Goal: Task Accomplishment & Management: Complete application form

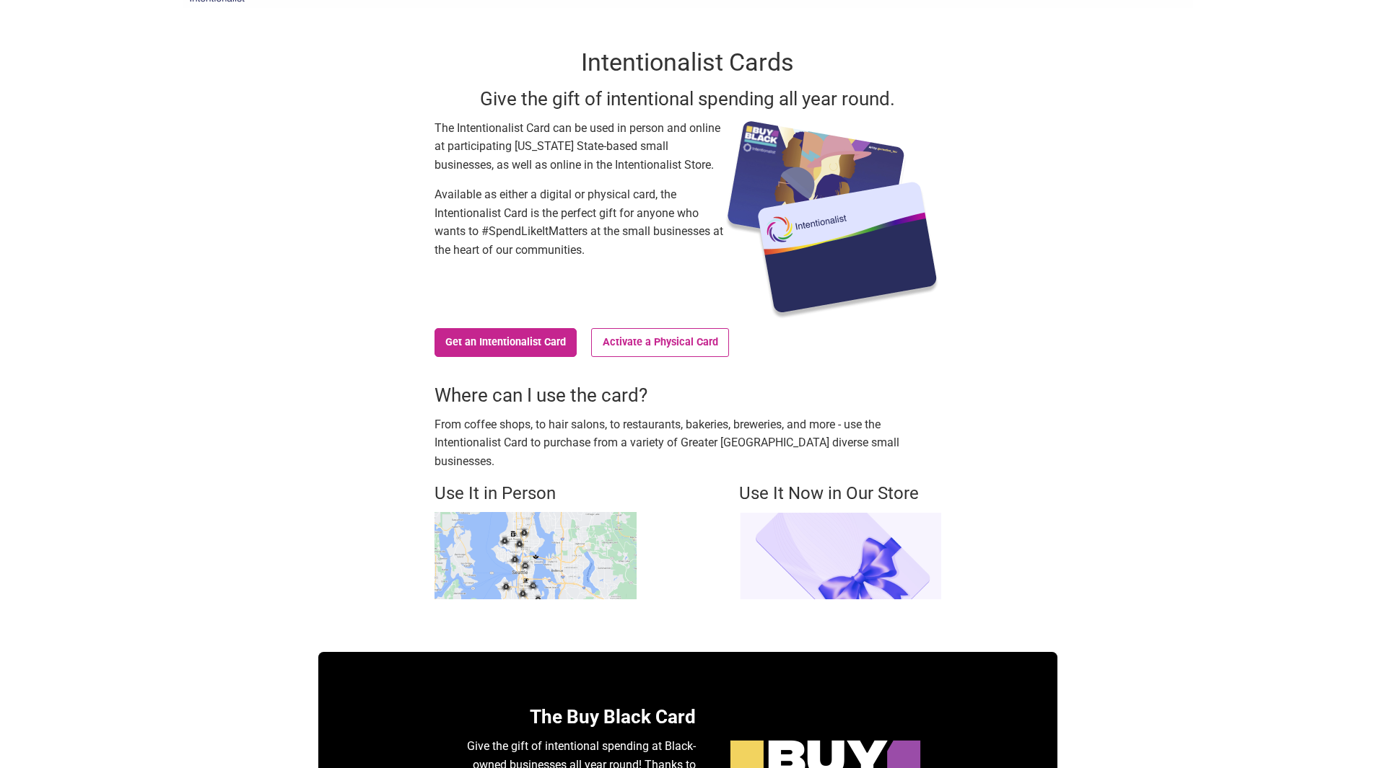
scroll to position [72, 0]
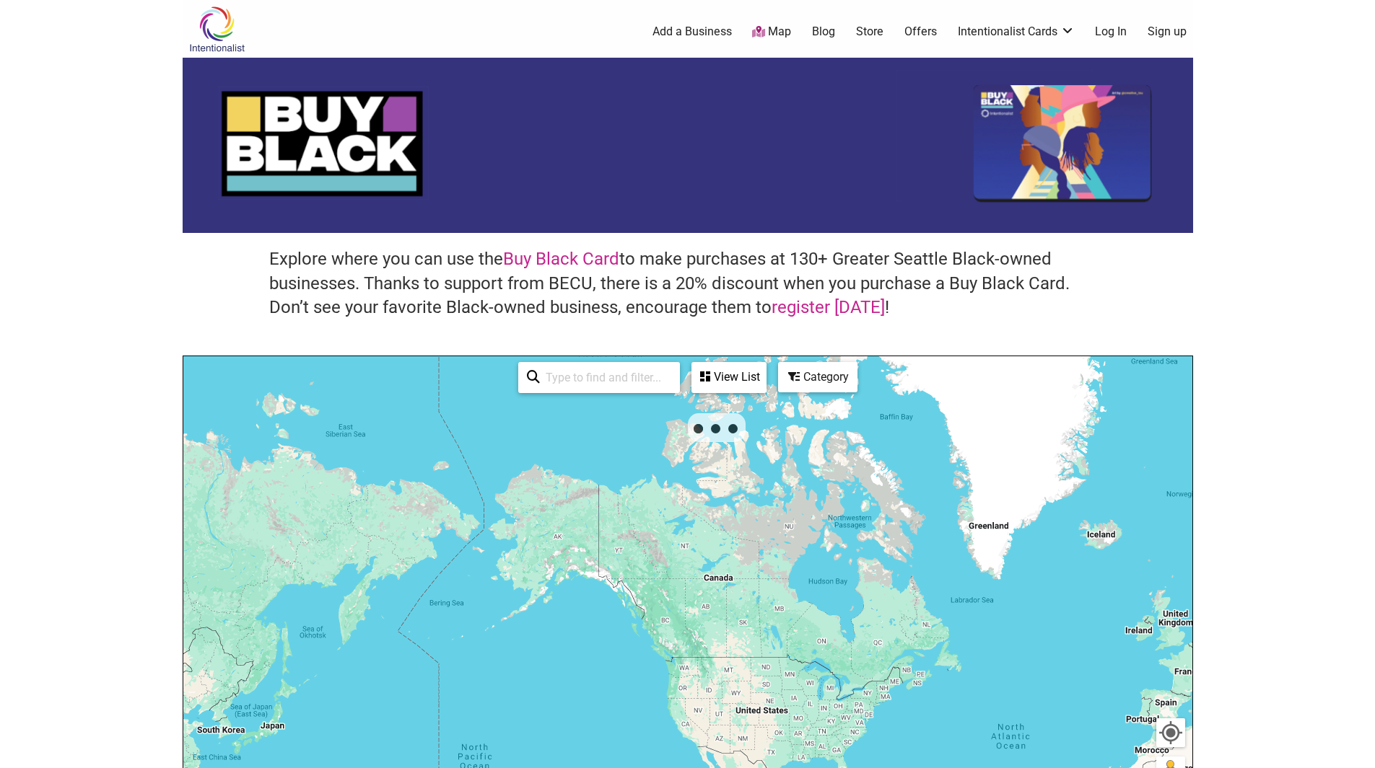
drag, startPoint x: 638, startPoint y: 383, endPoint x: 665, endPoint y: 374, distance: 28.3
click at [654, 377] on input "search" at bounding box center [605, 378] width 131 height 28
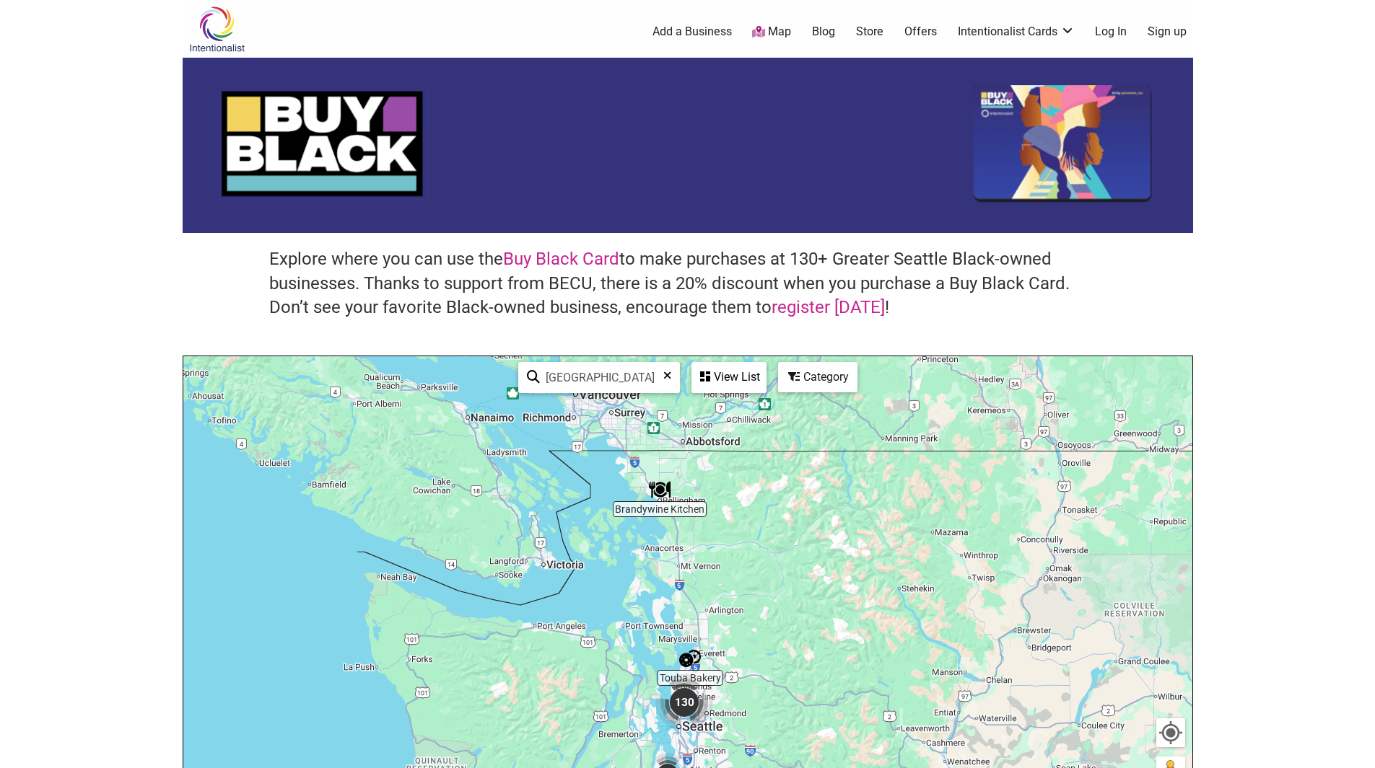
type input "[GEOGRAPHIC_DATA]"
click at [1260, 304] on body "× Menu 0 Add a Business Map Blog Store Offers Intentionalist Cards Buy Black Ca…" at bounding box center [687, 384] width 1375 height 768
drag, startPoint x: 945, startPoint y: 279, endPoint x: 953, endPoint y: 277, distance: 8.8
click at [947, 279] on h4 "Explore where you can use the Buy Black Card to make purchases at 130+ Greater …" at bounding box center [687, 283] width 837 height 73
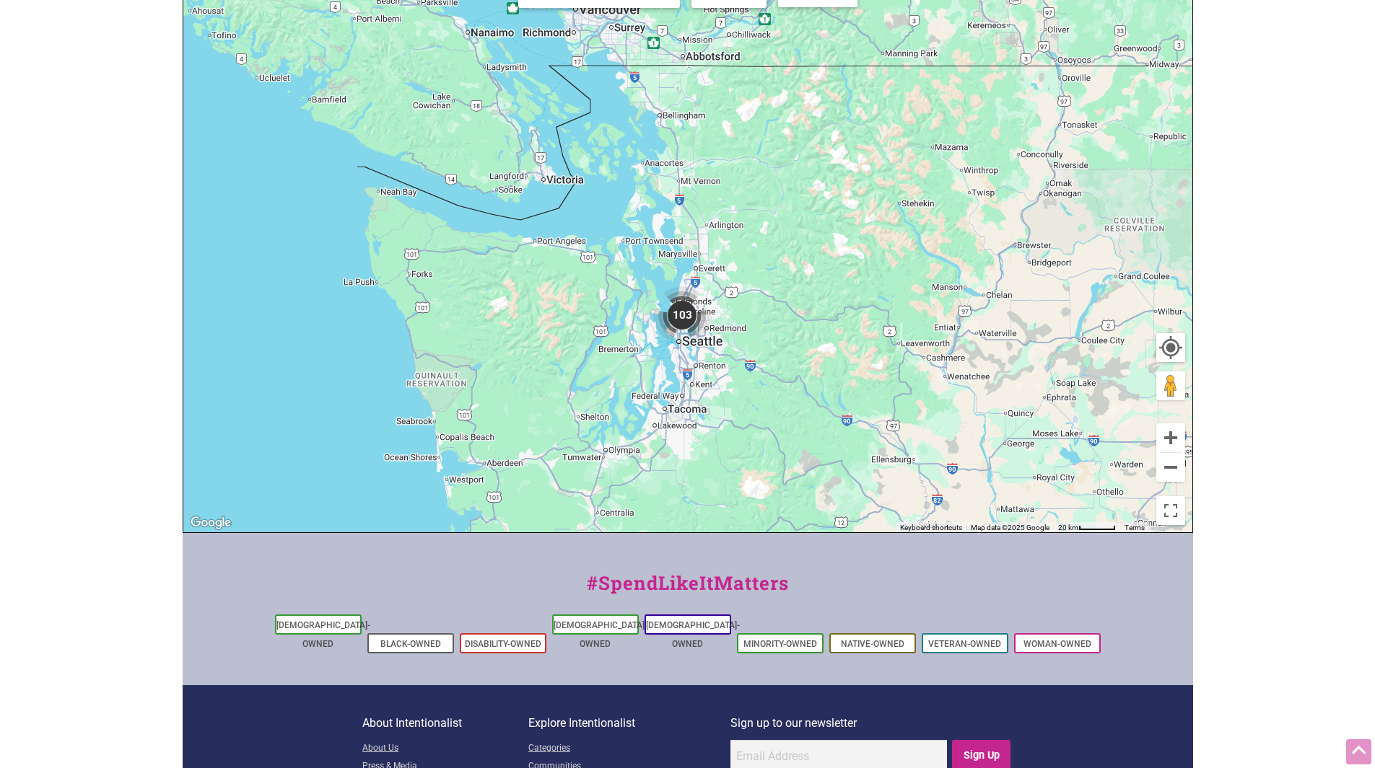
scroll to position [494, 0]
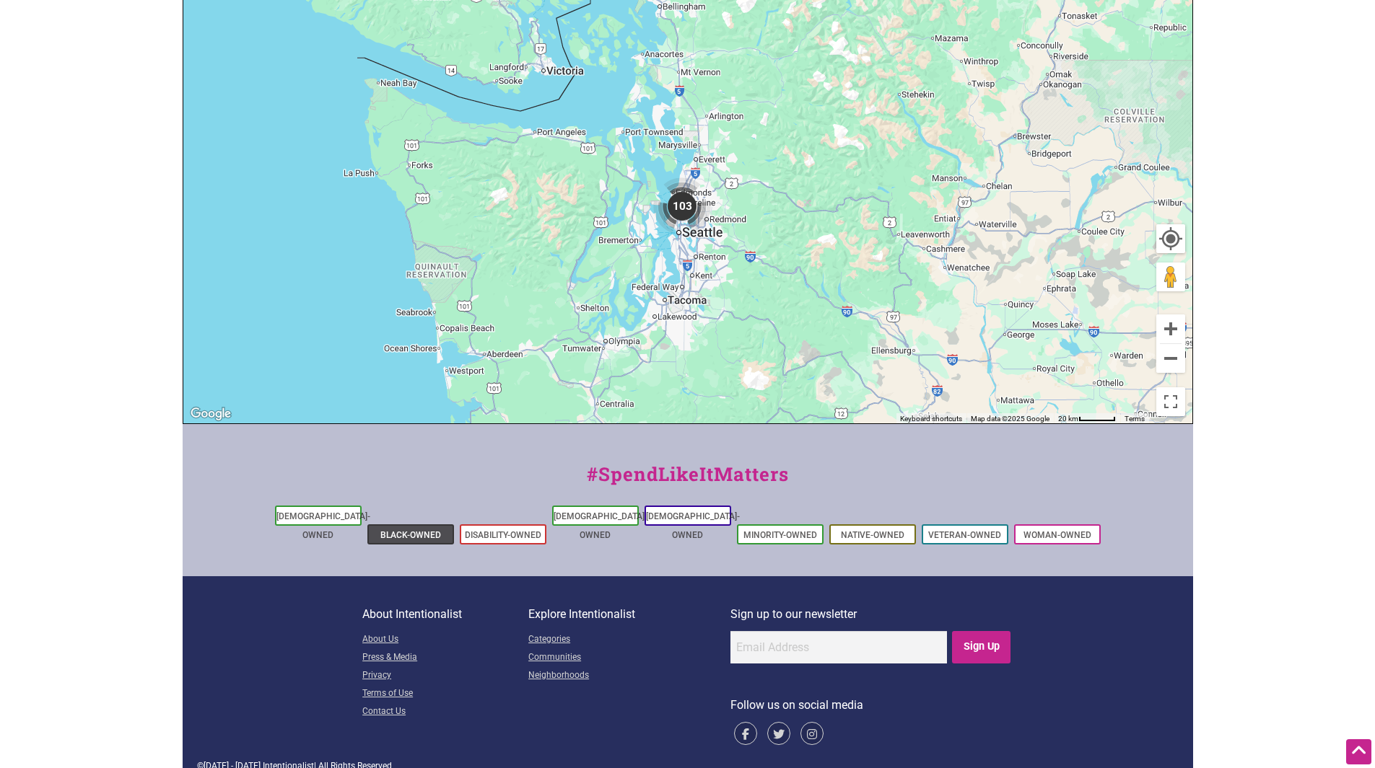
click at [414, 530] on link "Black-Owned" at bounding box center [410, 535] width 61 height 10
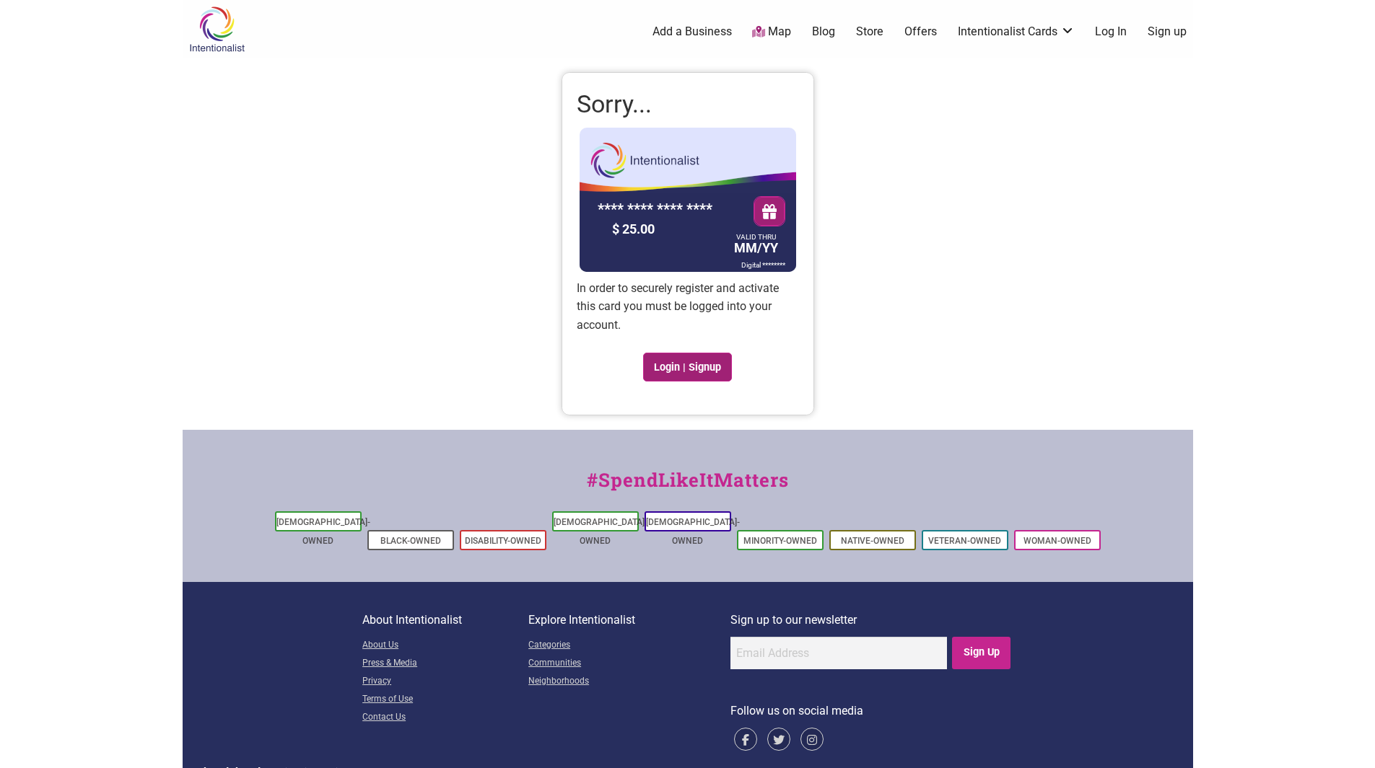
click at [712, 368] on link "Login | Signup" at bounding box center [687, 367] width 89 height 29
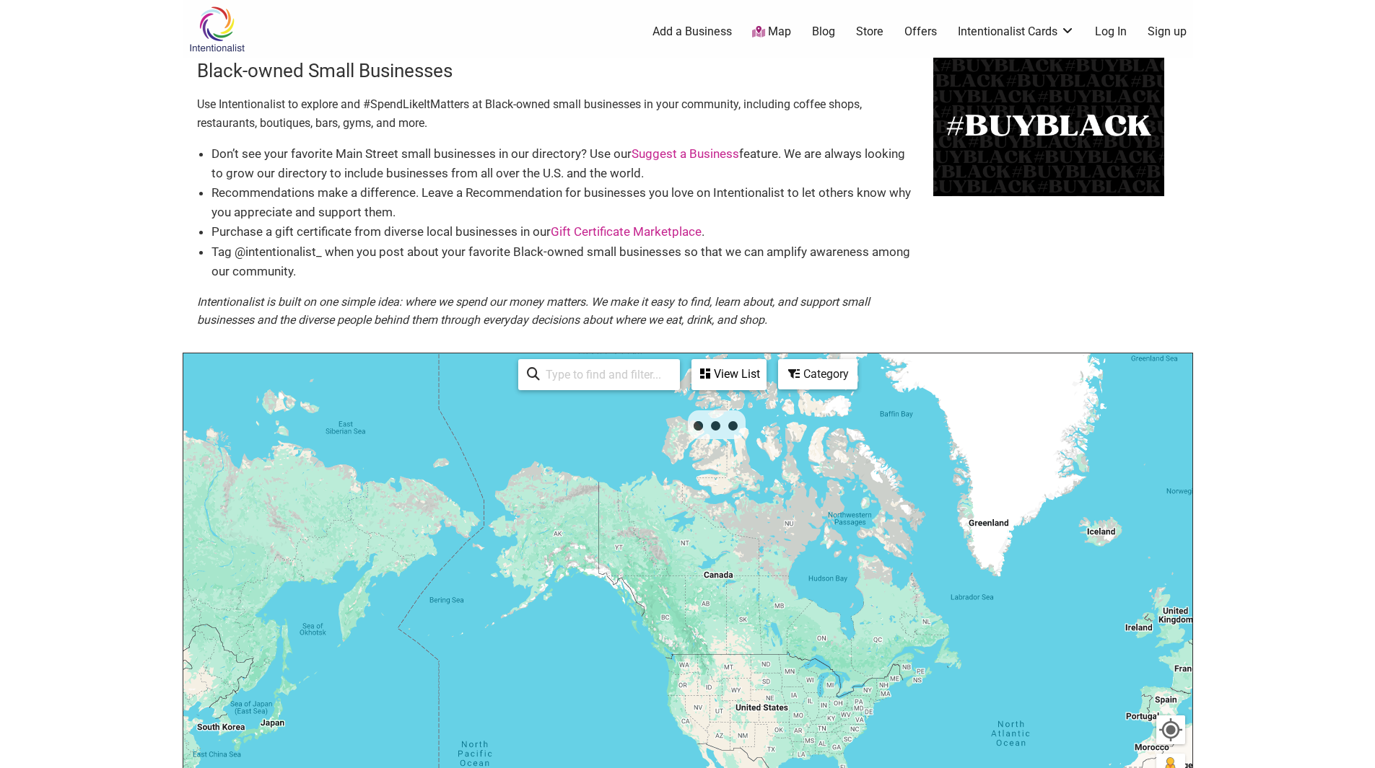
click at [22, 493] on body "× Menu 0 Add a Business Map Blog Store Offers Intentionalist Cards Buy Black Ca…" at bounding box center [687, 384] width 1375 height 768
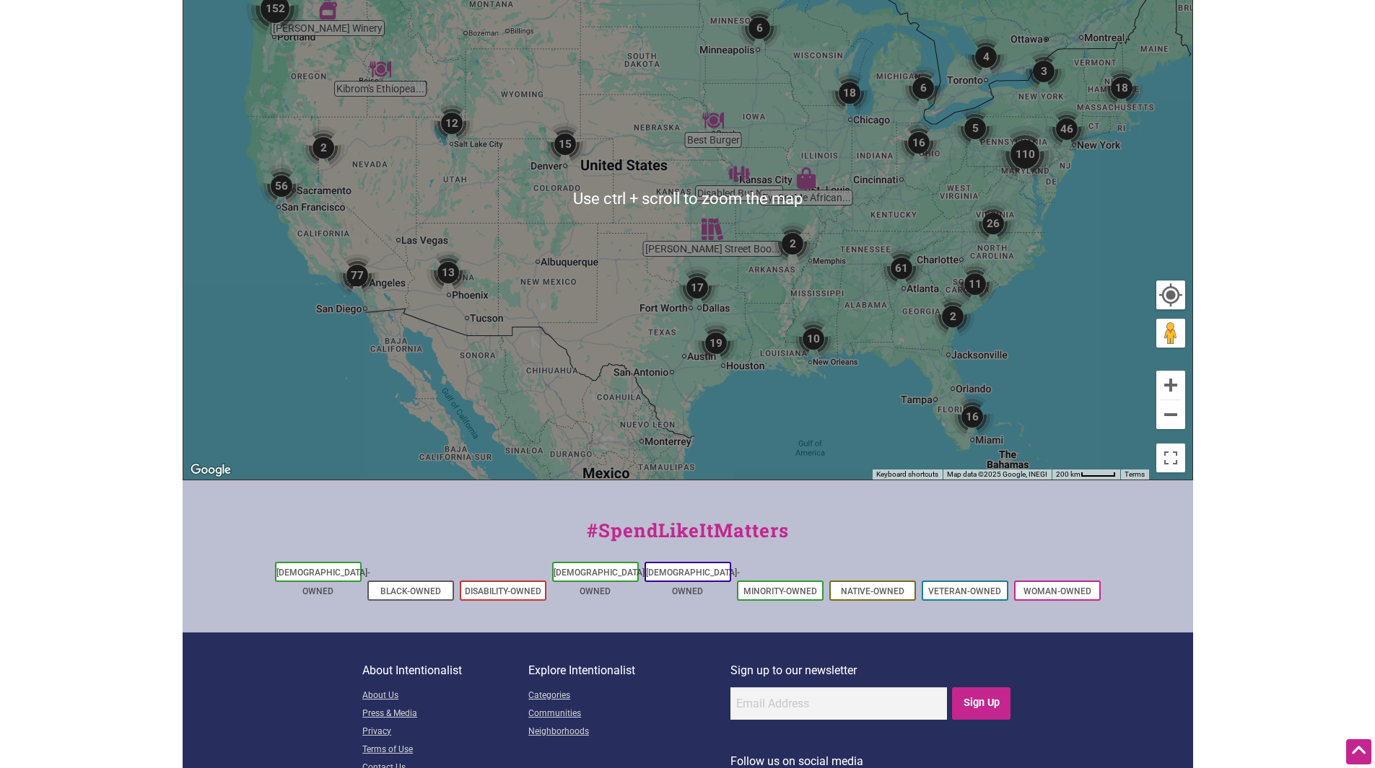
scroll to position [418, 0]
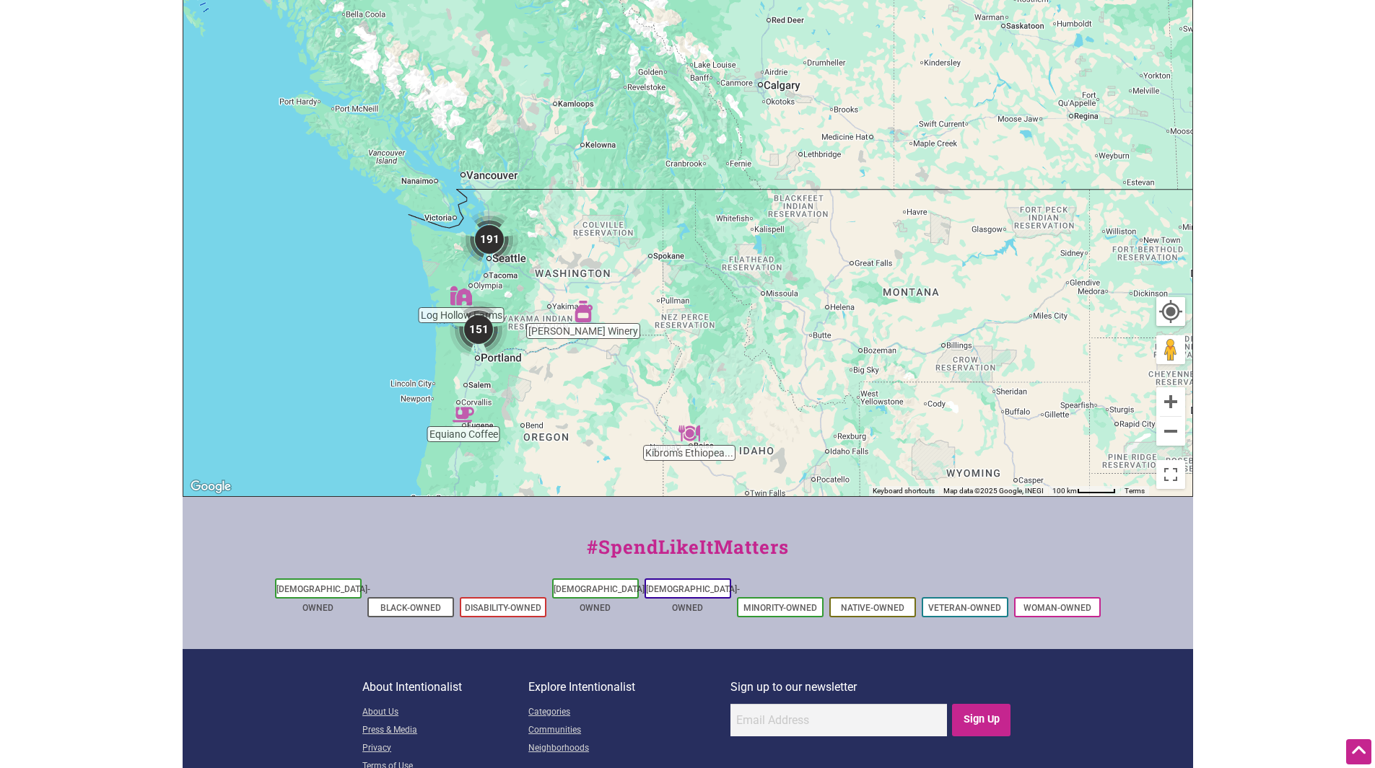
drag, startPoint x: 321, startPoint y: 38, endPoint x: 586, endPoint y: 362, distance: 418.4
click at [584, 364] on div "To navigate, press the arrow keys." at bounding box center [687, 215] width 1009 height 561
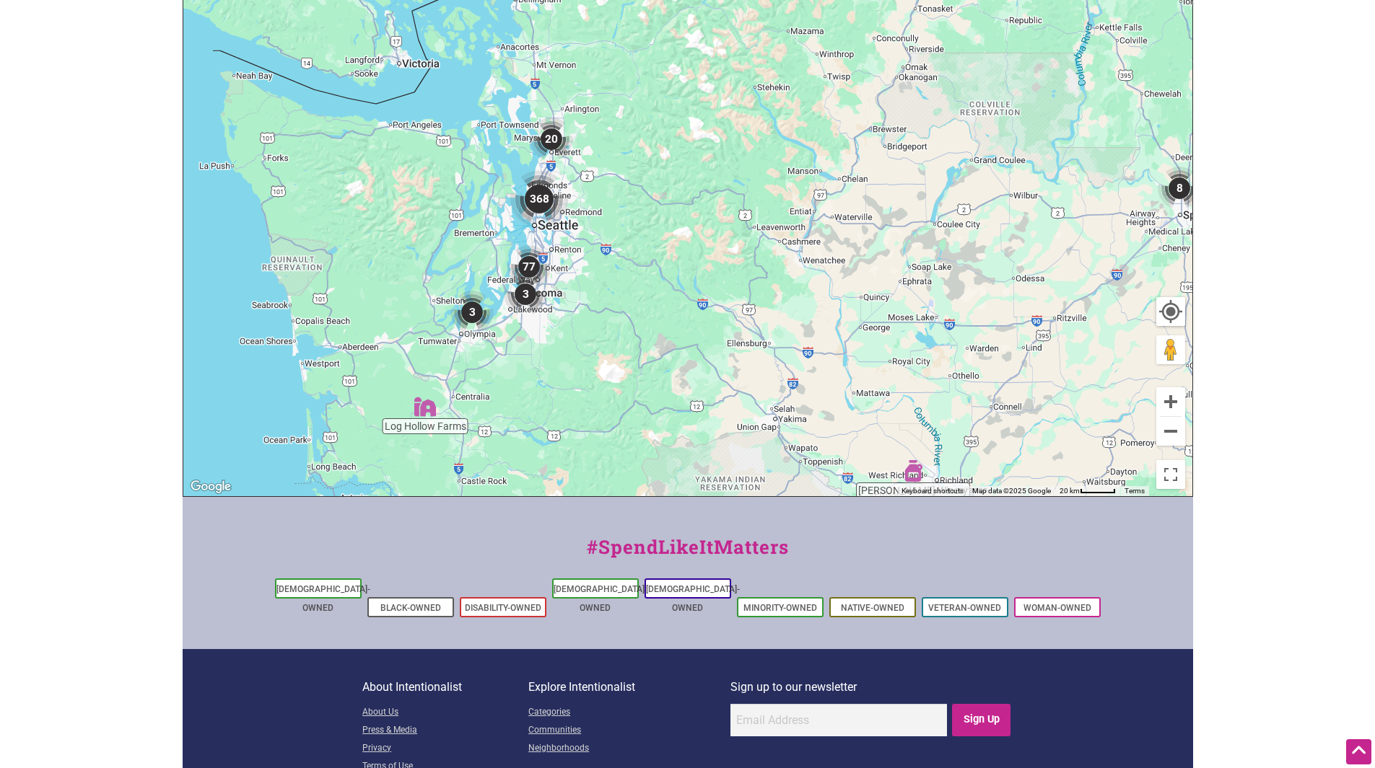
drag, startPoint x: 380, startPoint y: 129, endPoint x: 507, endPoint y: 314, distance: 224.6
click at [507, 314] on img "3" at bounding box center [525, 294] width 43 height 43
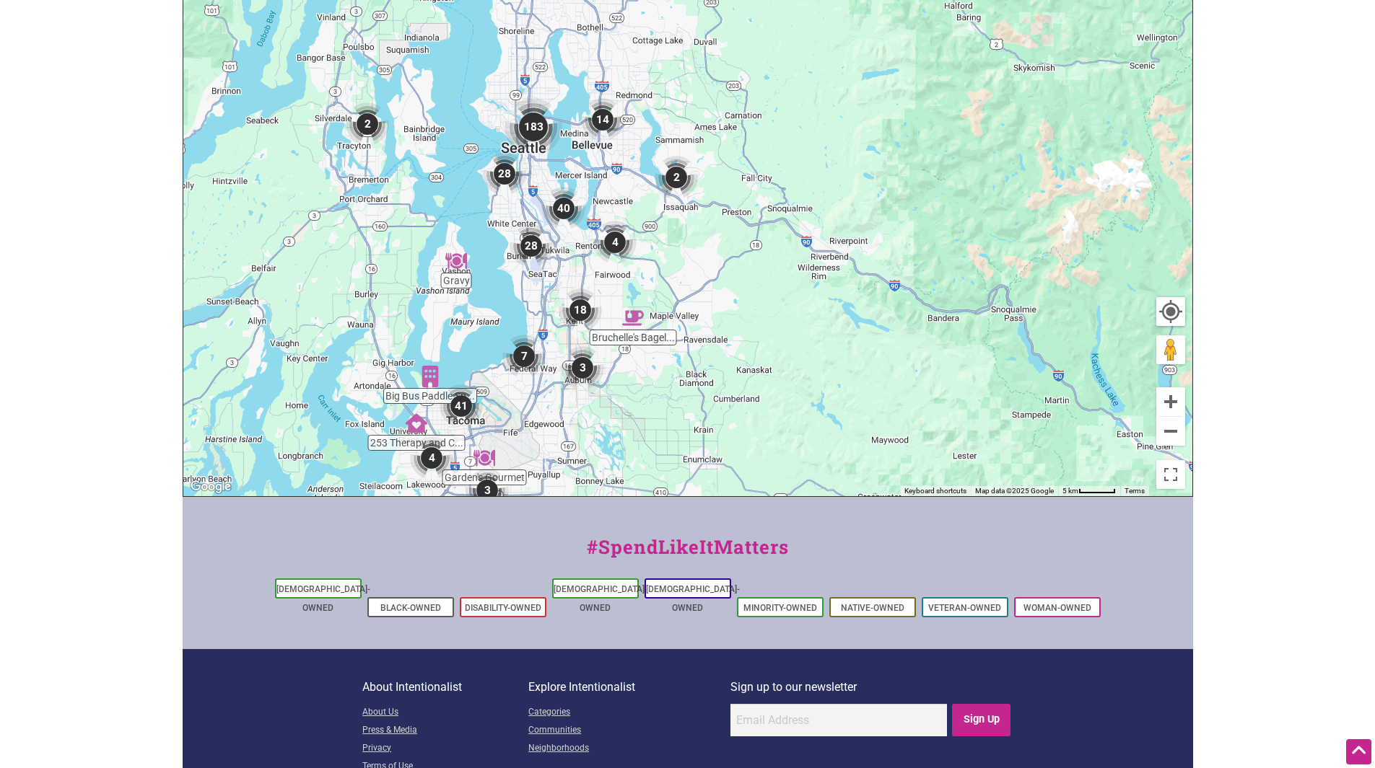
drag, startPoint x: 598, startPoint y: 71, endPoint x: 577, endPoint y: 250, distance: 180.2
click at [577, 250] on div "To navigate, press the arrow keys." at bounding box center [687, 215] width 1009 height 561
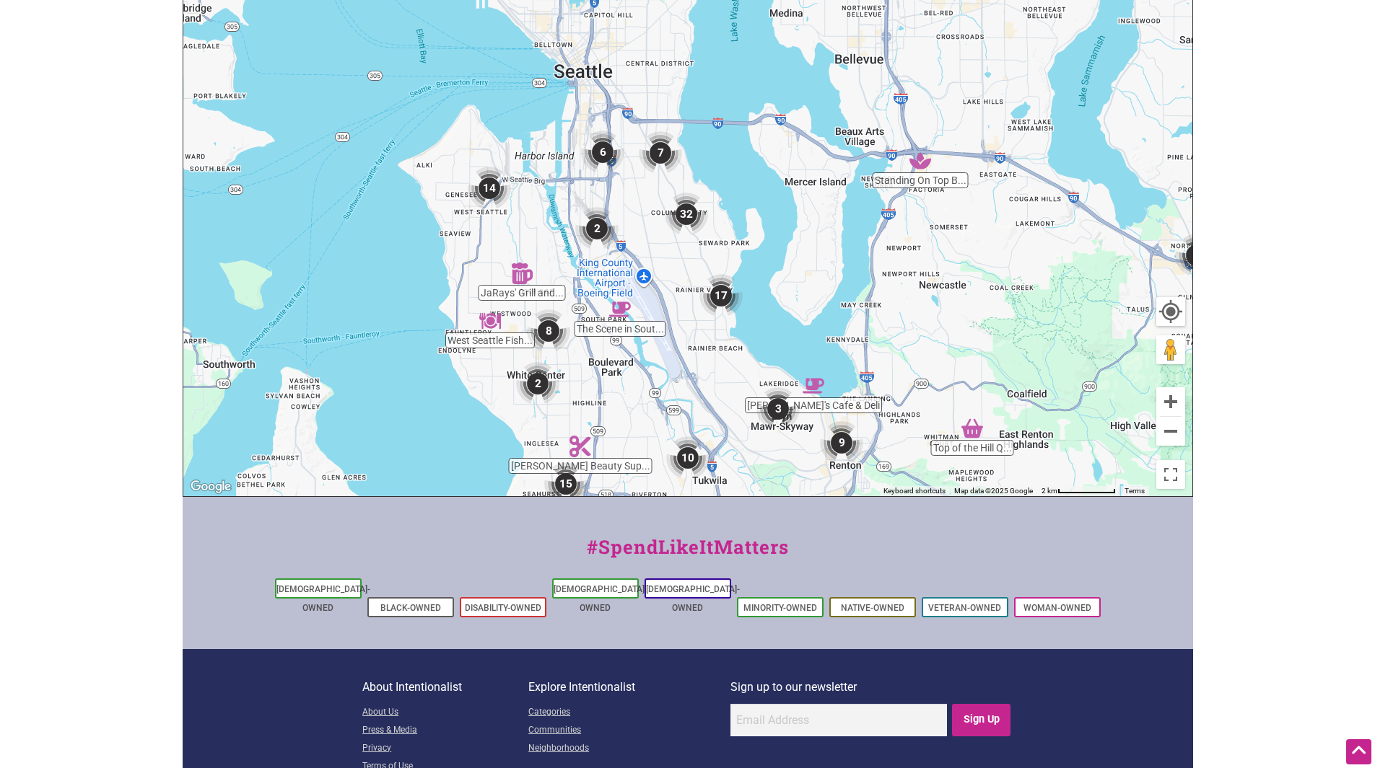
drag, startPoint x: 536, startPoint y: 237, endPoint x: 755, endPoint y: 468, distance: 318.5
click at [758, 468] on div "To navigate, press the arrow keys." at bounding box center [687, 215] width 1009 height 561
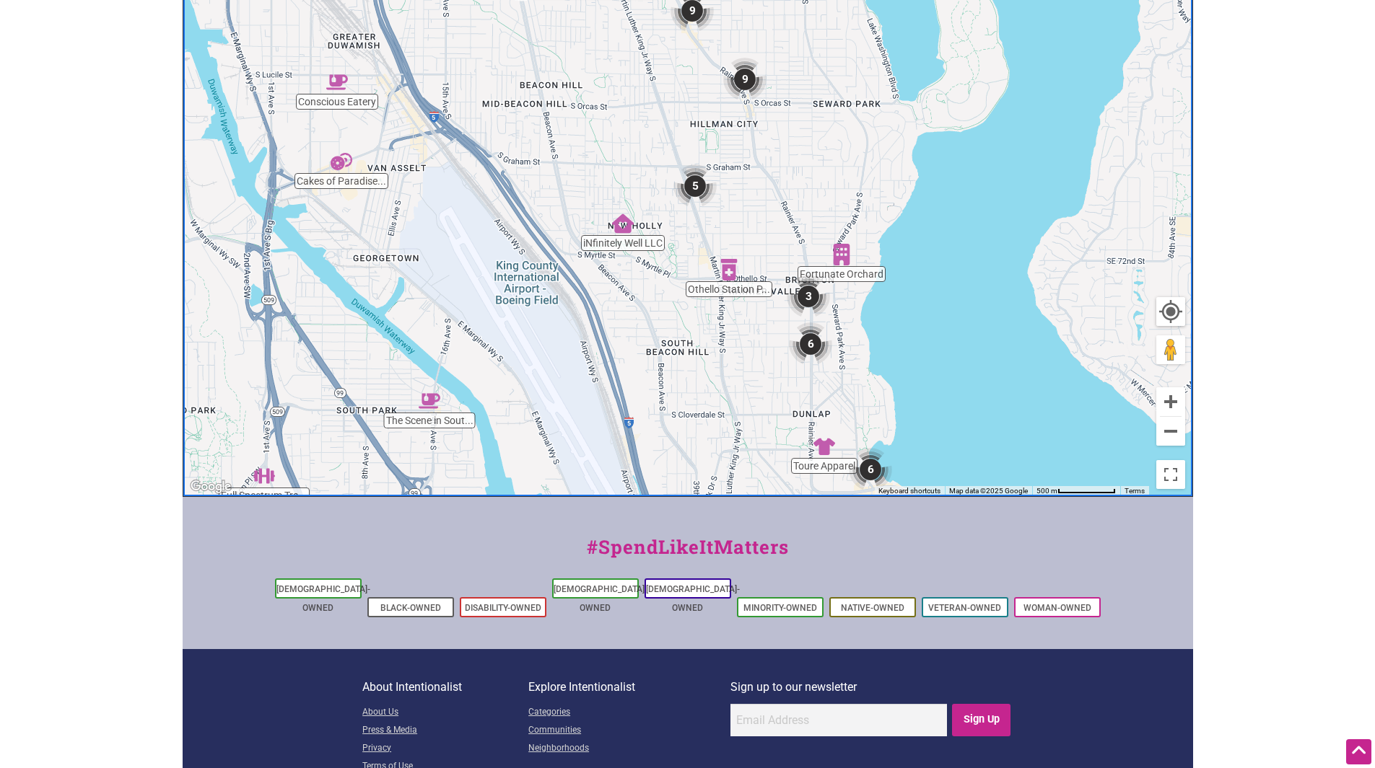
click at [823, 350] on img "6" at bounding box center [810, 344] width 43 height 43
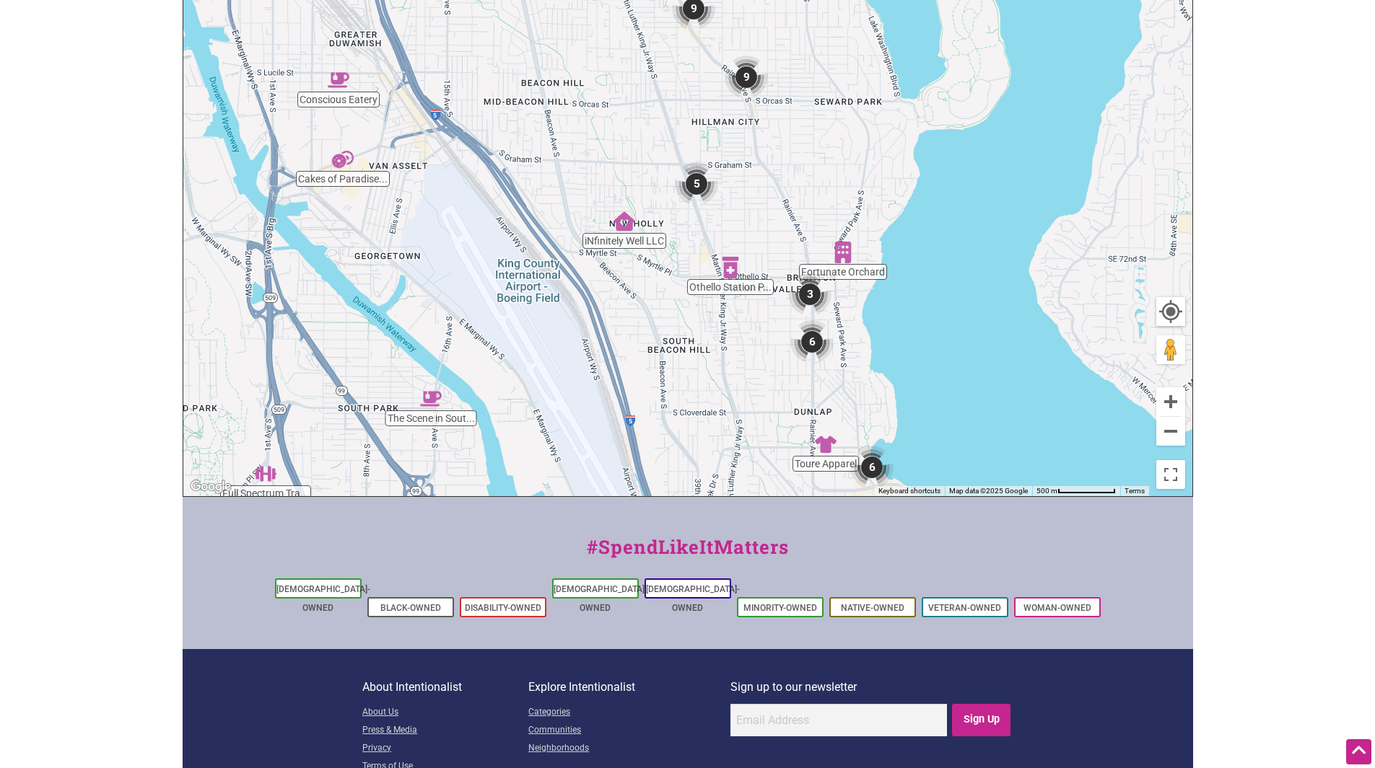
click at [809, 344] on img "6" at bounding box center [811, 341] width 43 height 43
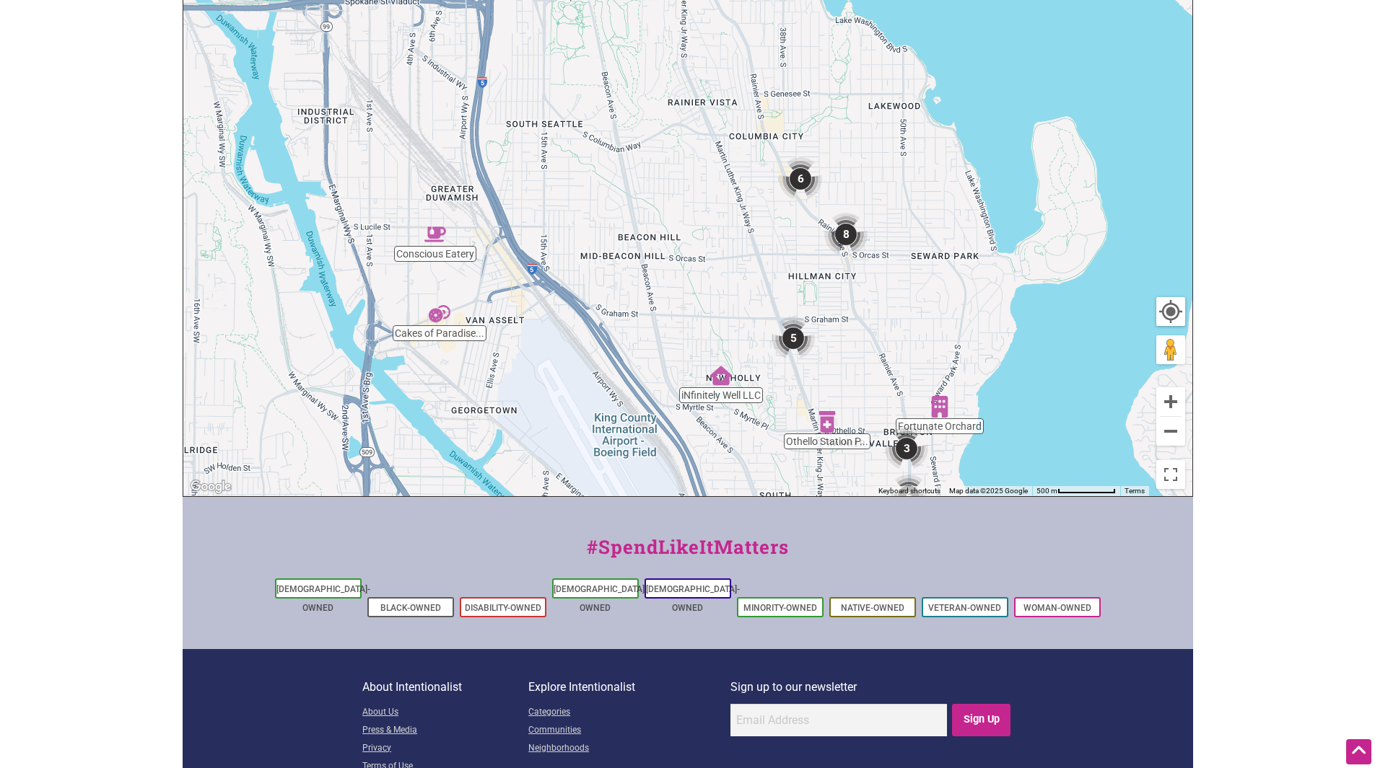
drag, startPoint x: 582, startPoint y: 107, endPoint x: 726, endPoint y: 352, distance: 284.6
click at [726, 352] on div "To navigate, press the arrow keys." at bounding box center [687, 215] width 1009 height 561
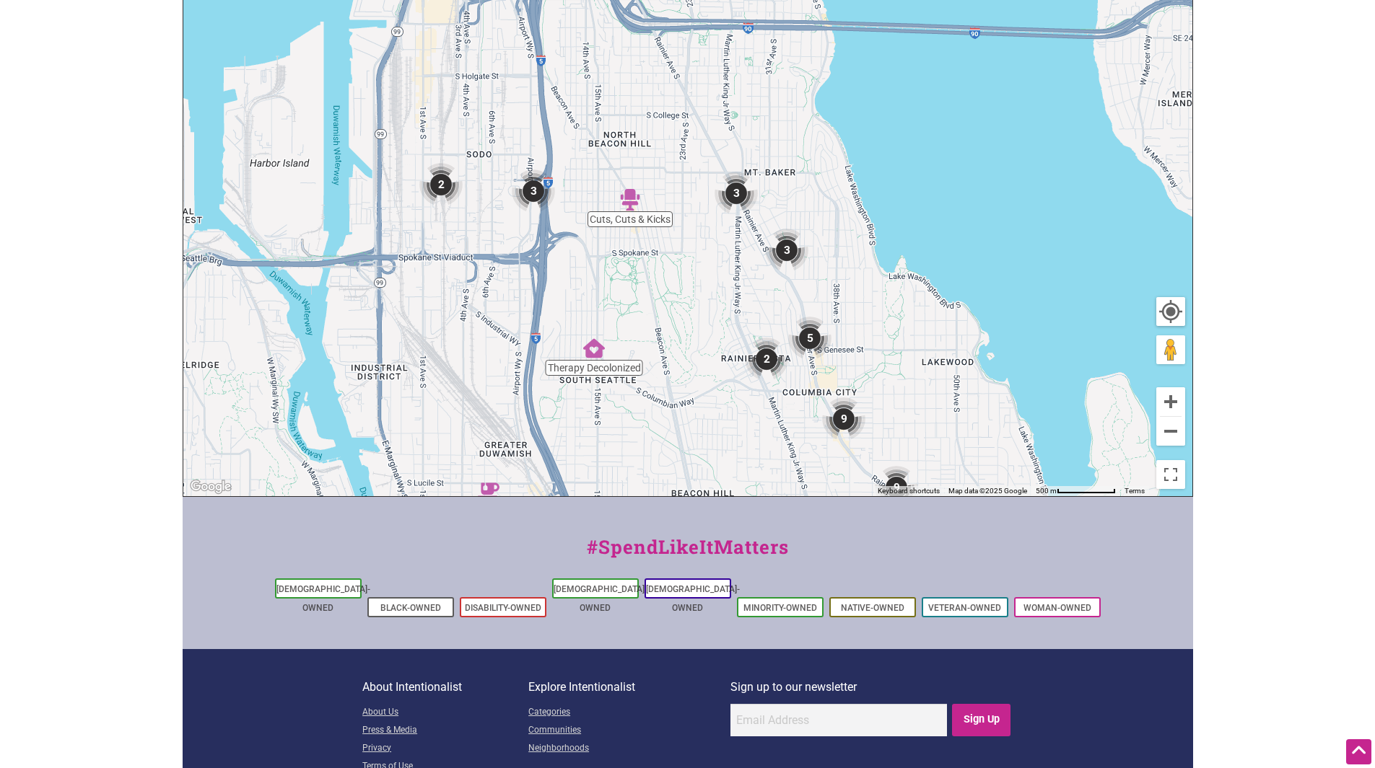
drag, startPoint x: 691, startPoint y: 189, endPoint x: 746, endPoint y: 450, distance: 267.0
click at [746, 450] on div "To navigate, press the arrow keys." at bounding box center [687, 215] width 1009 height 561
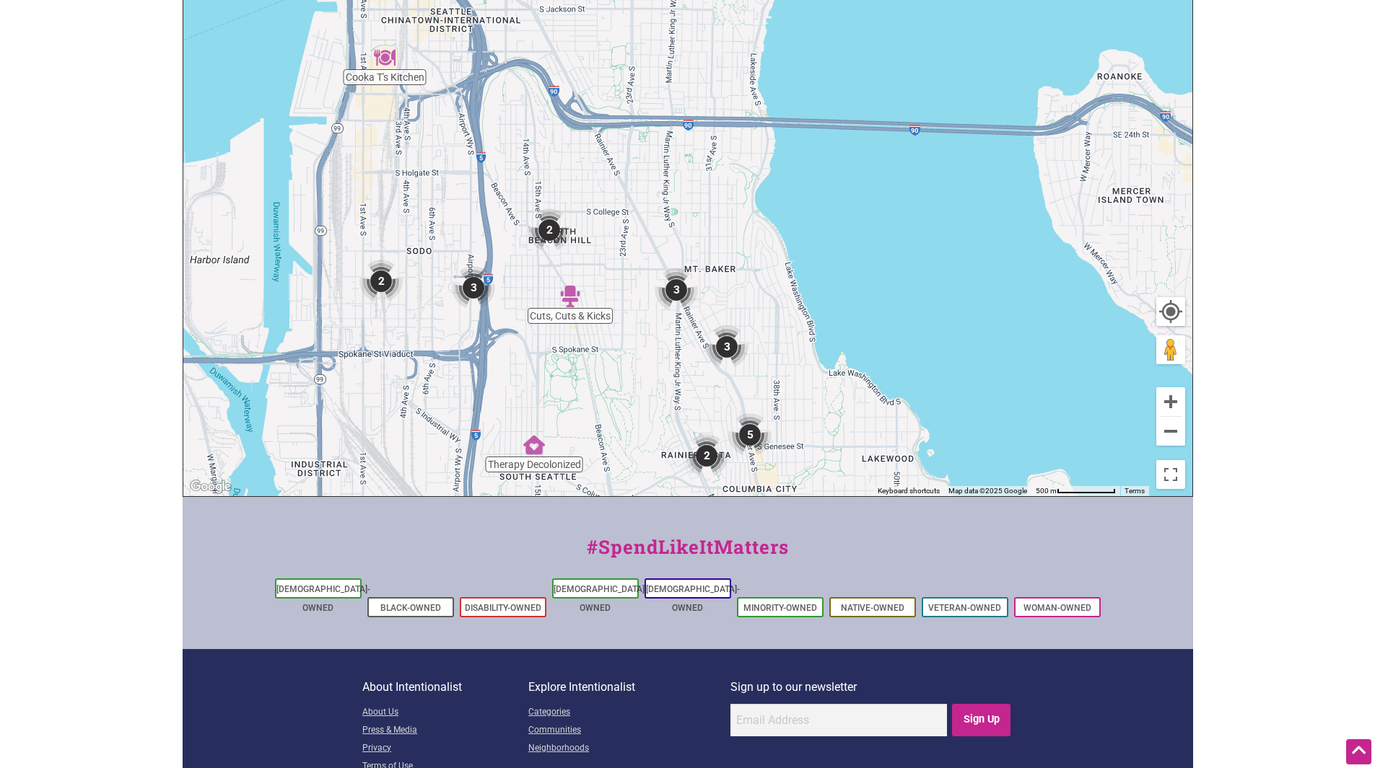
drag, startPoint x: 681, startPoint y: 242, endPoint x: 623, endPoint y: 344, distance: 117.3
click at [623, 344] on div "To navigate, press the arrow keys." at bounding box center [687, 215] width 1009 height 561
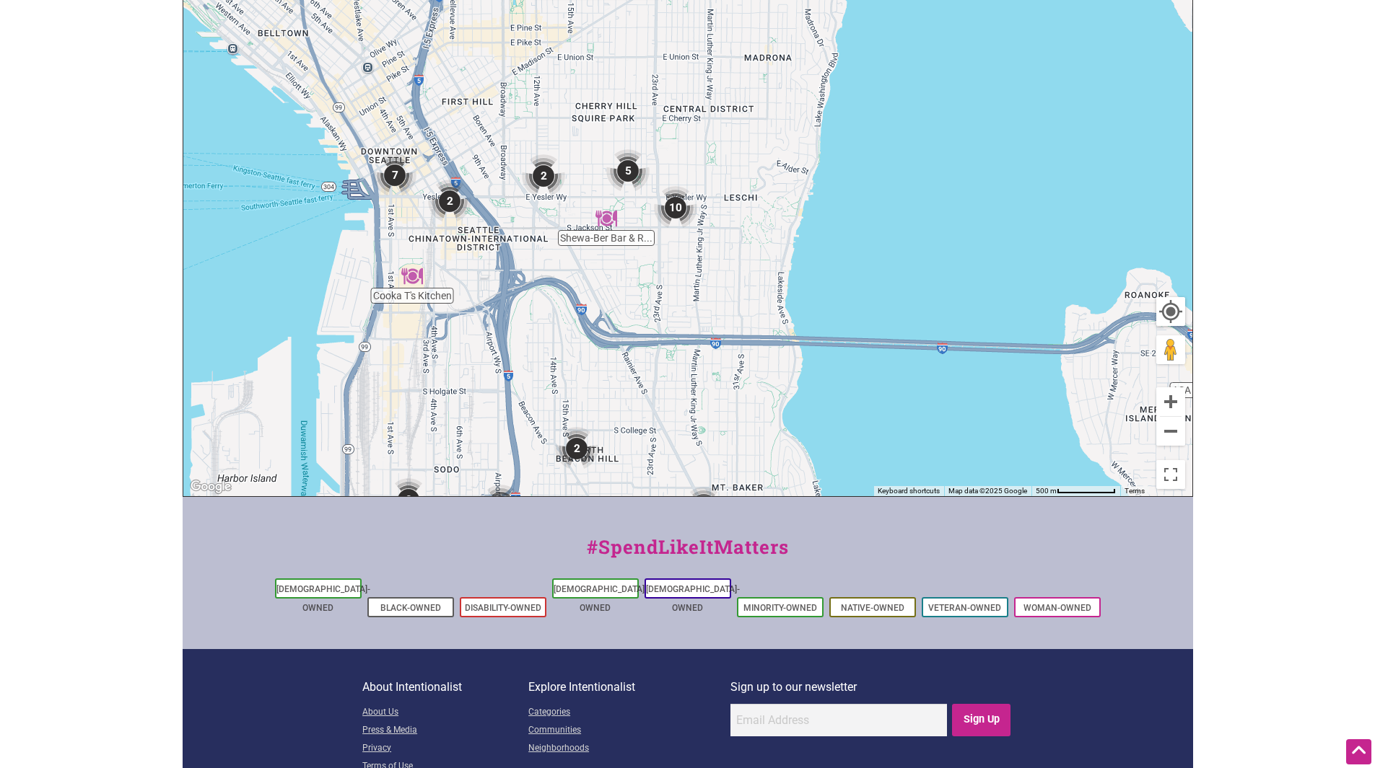
drag, startPoint x: 665, startPoint y: 78, endPoint x: 694, endPoint y: 304, distance: 227.7
click at [694, 304] on div "To navigate, press the arrow keys." at bounding box center [687, 215] width 1009 height 561
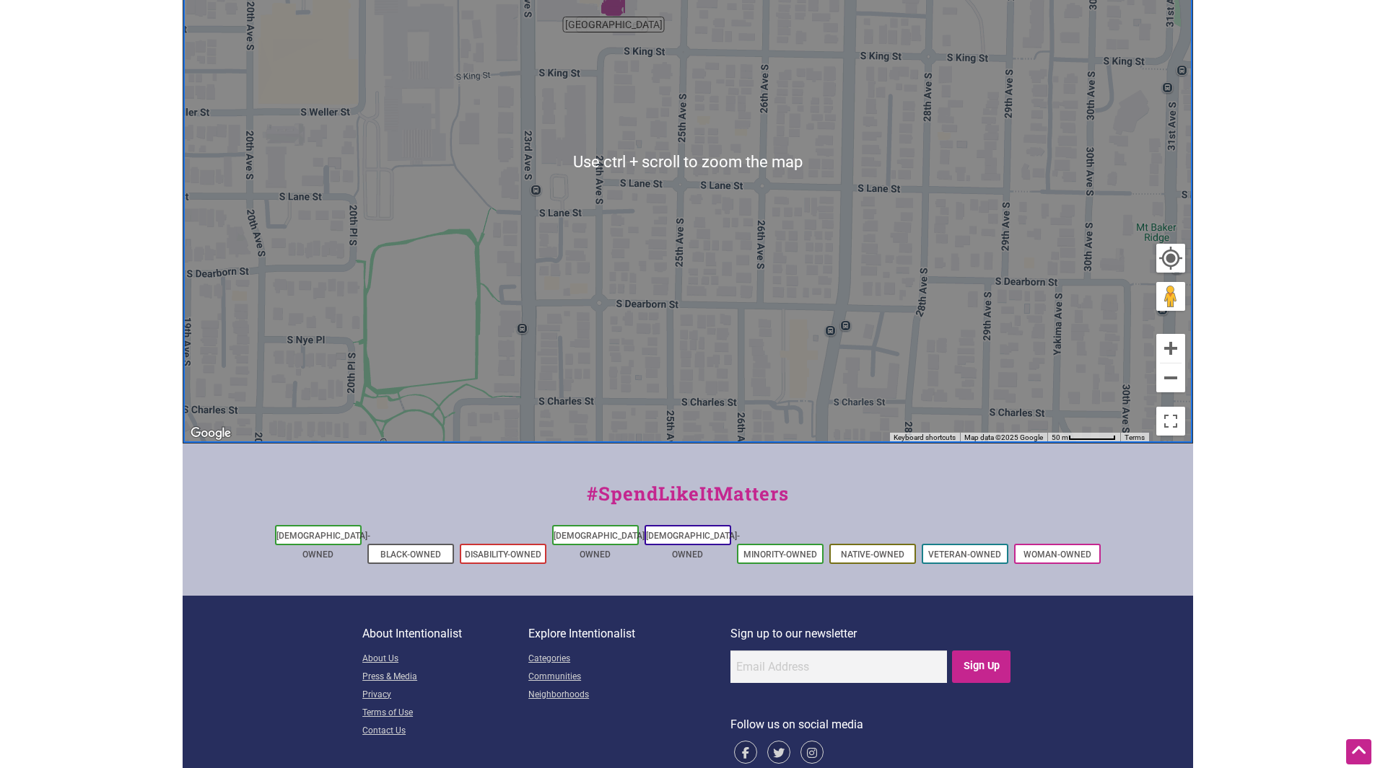
scroll to position [491, 0]
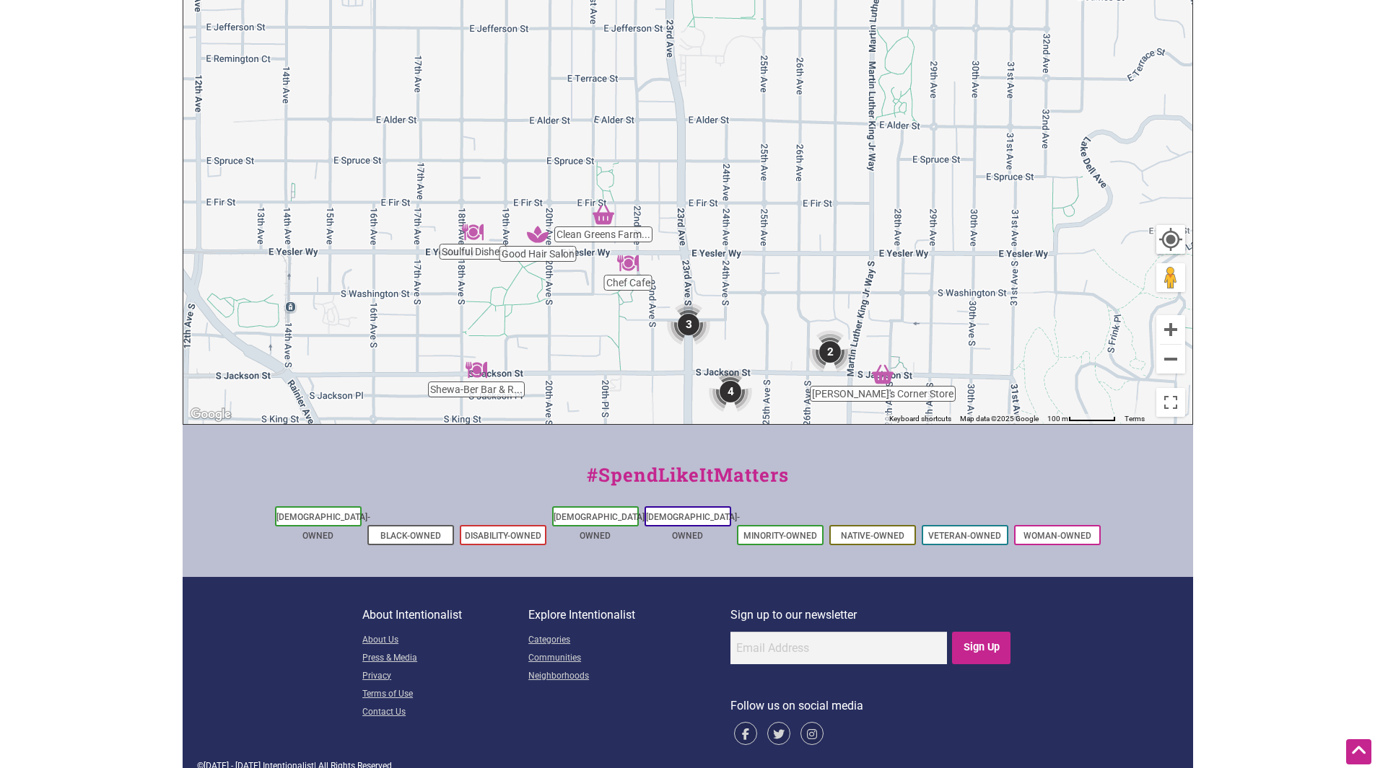
drag, startPoint x: 652, startPoint y: 84, endPoint x: 724, endPoint y: 445, distance: 368.6
click at [727, 447] on div "Intentionalist Spend like it matters 0 Add a Business Map Blog Store Offers Int…" at bounding box center [688, 148] width 1010 height 1278
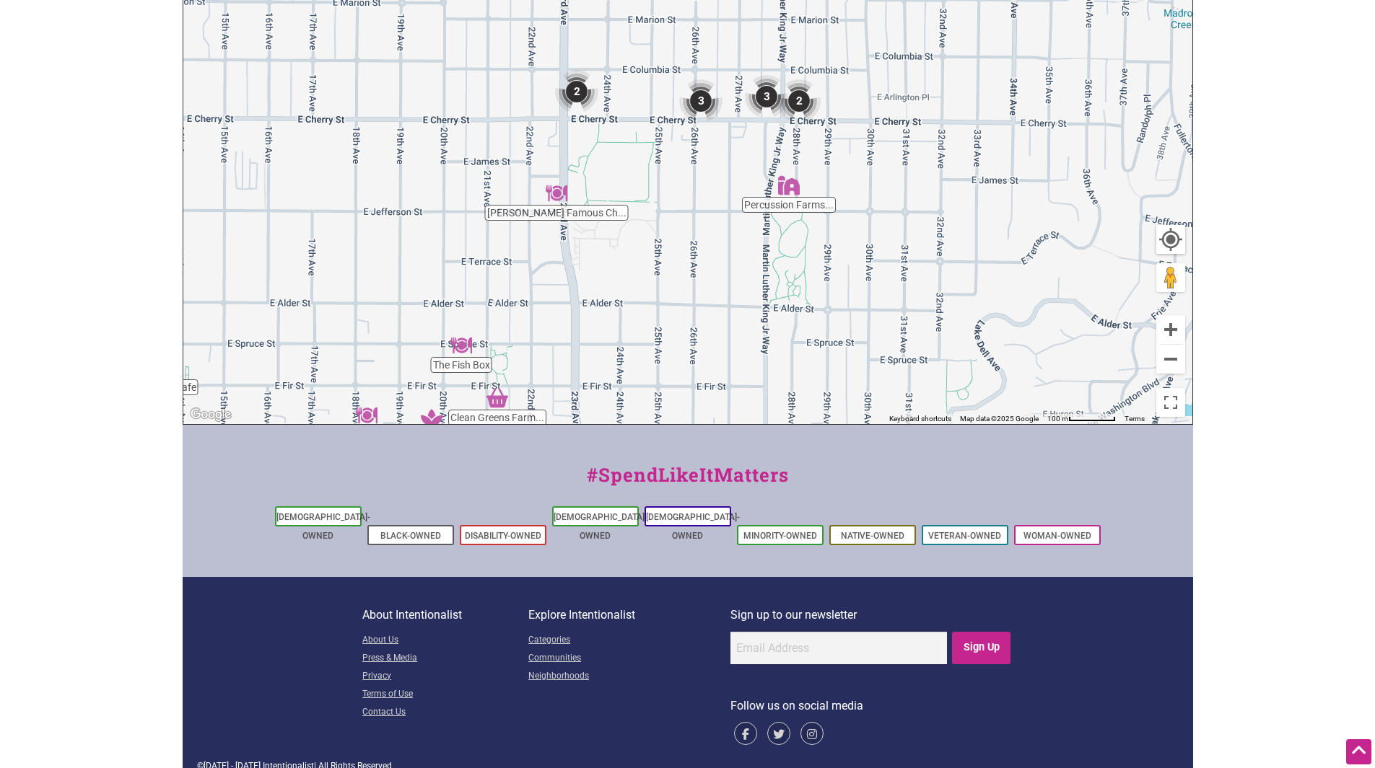
drag, startPoint x: 728, startPoint y: 162, endPoint x: 641, endPoint y: 331, distance: 190.7
click at [626, 346] on div "To navigate, press the arrow keys." at bounding box center [687, 143] width 1009 height 561
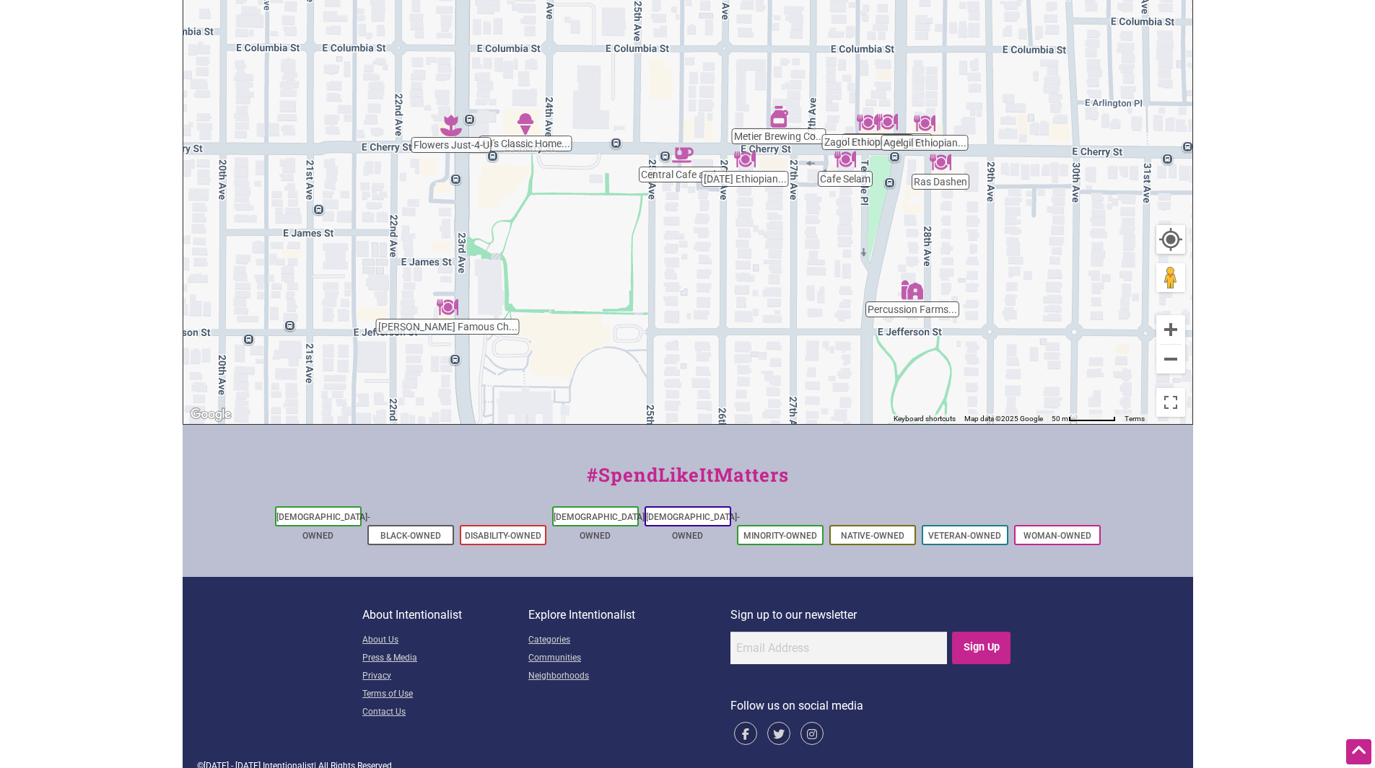
drag, startPoint x: 719, startPoint y: 154, endPoint x: 746, endPoint y: 261, distance: 110.8
click at [746, 261] on div "To navigate, press the arrow keys." at bounding box center [687, 143] width 1009 height 561
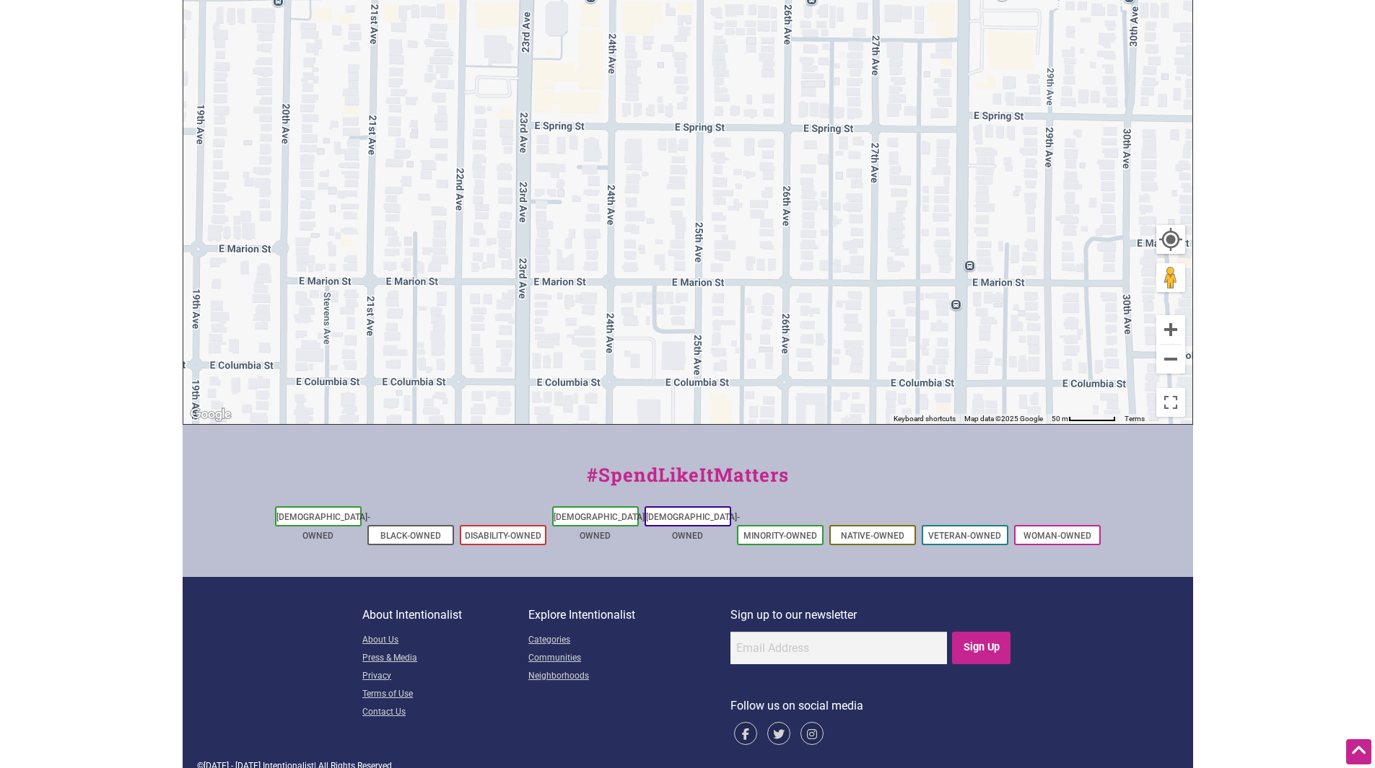
drag, startPoint x: 567, startPoint y: 101, endPoint x: 627, endPoint y: 433, distance: 337.3
click at [627, 433] on div "Intentionalist Spend like it matters 0 Add a Business Map Blog Store Offers Int…" at bounding box center [688, 148] width 1010 height 1278
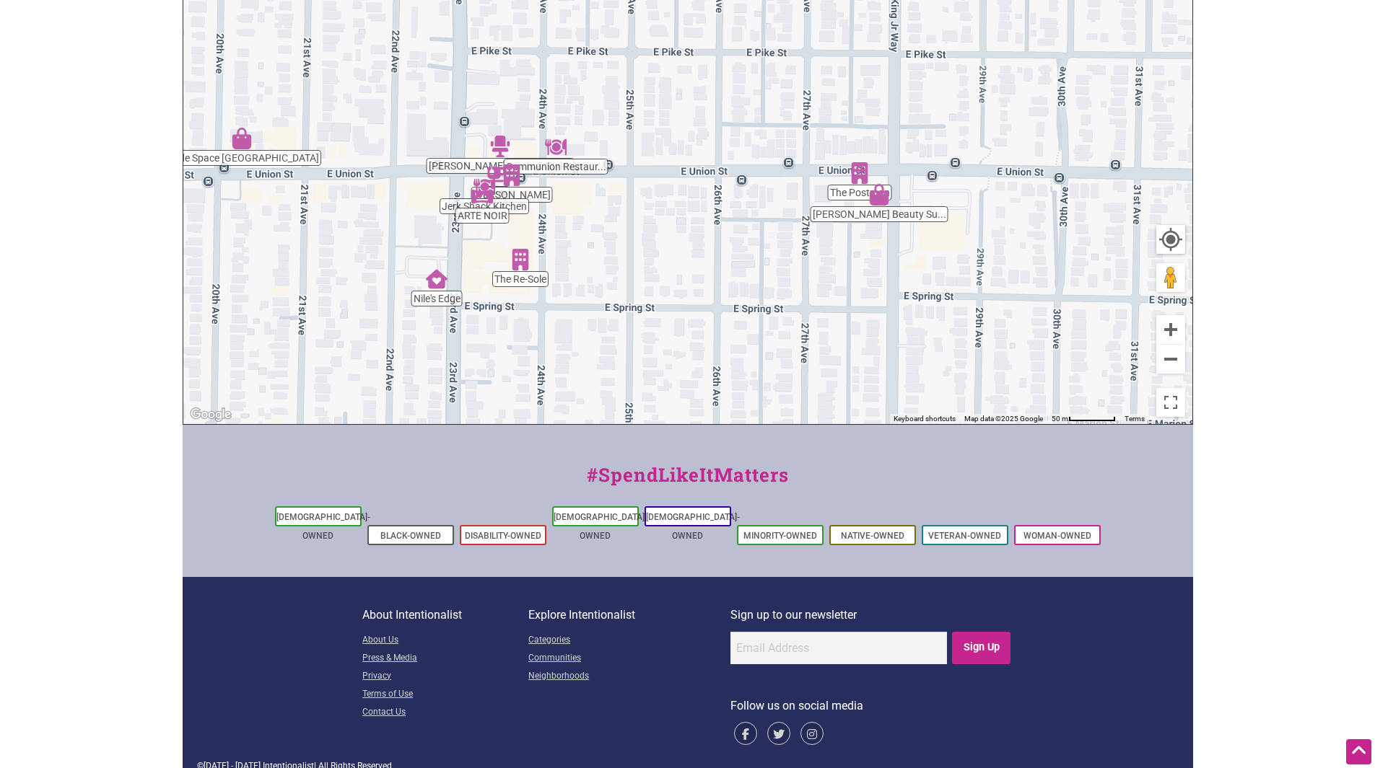
drag, startPoint x: 587, startPoint y: 120, endPoint x: 517, endPoint y: 310, distance: 202.7
click at [517, 310] on div "To navigate, press the arrow keys." at bounding box center [687, 143] width 1009 height 561
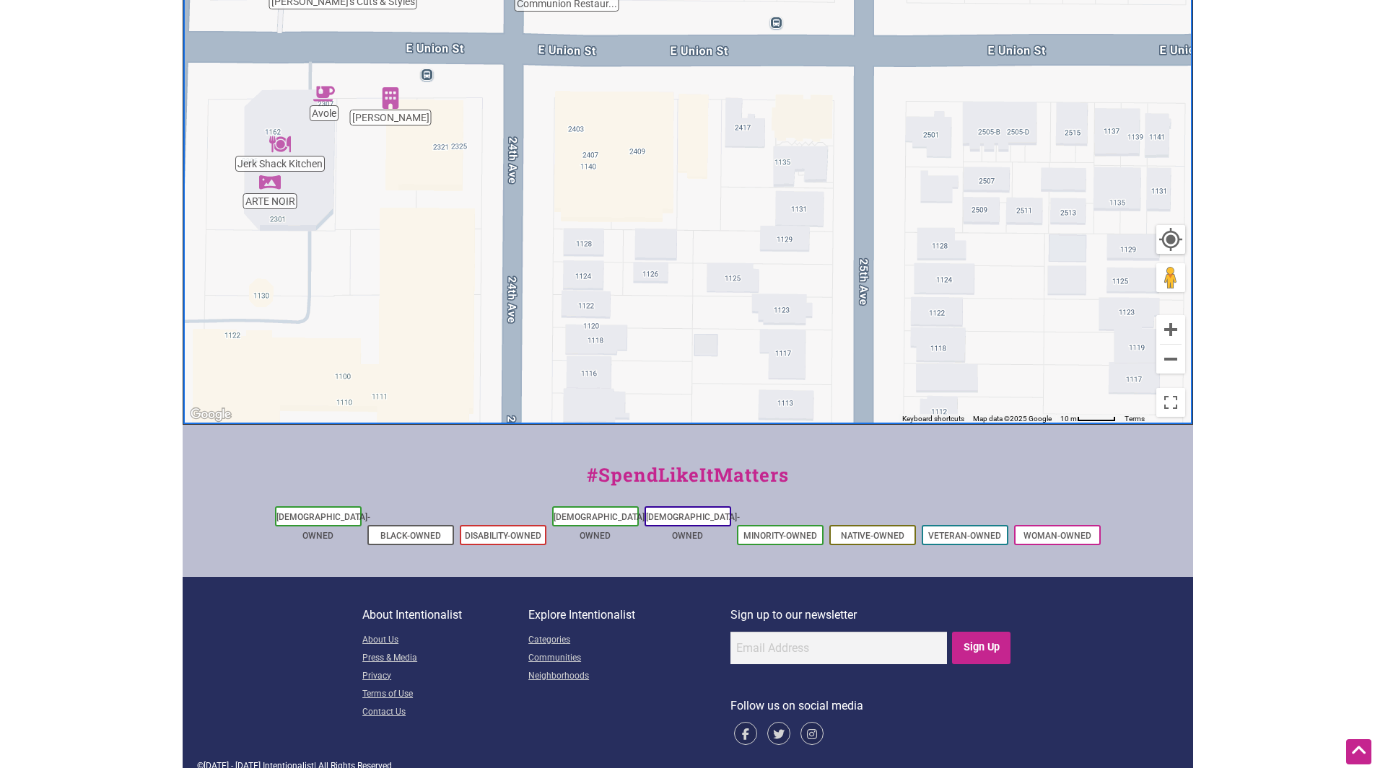
click at [391, 97] on img "Marjorie" at bounding box center [391, 98] width 22 height 22
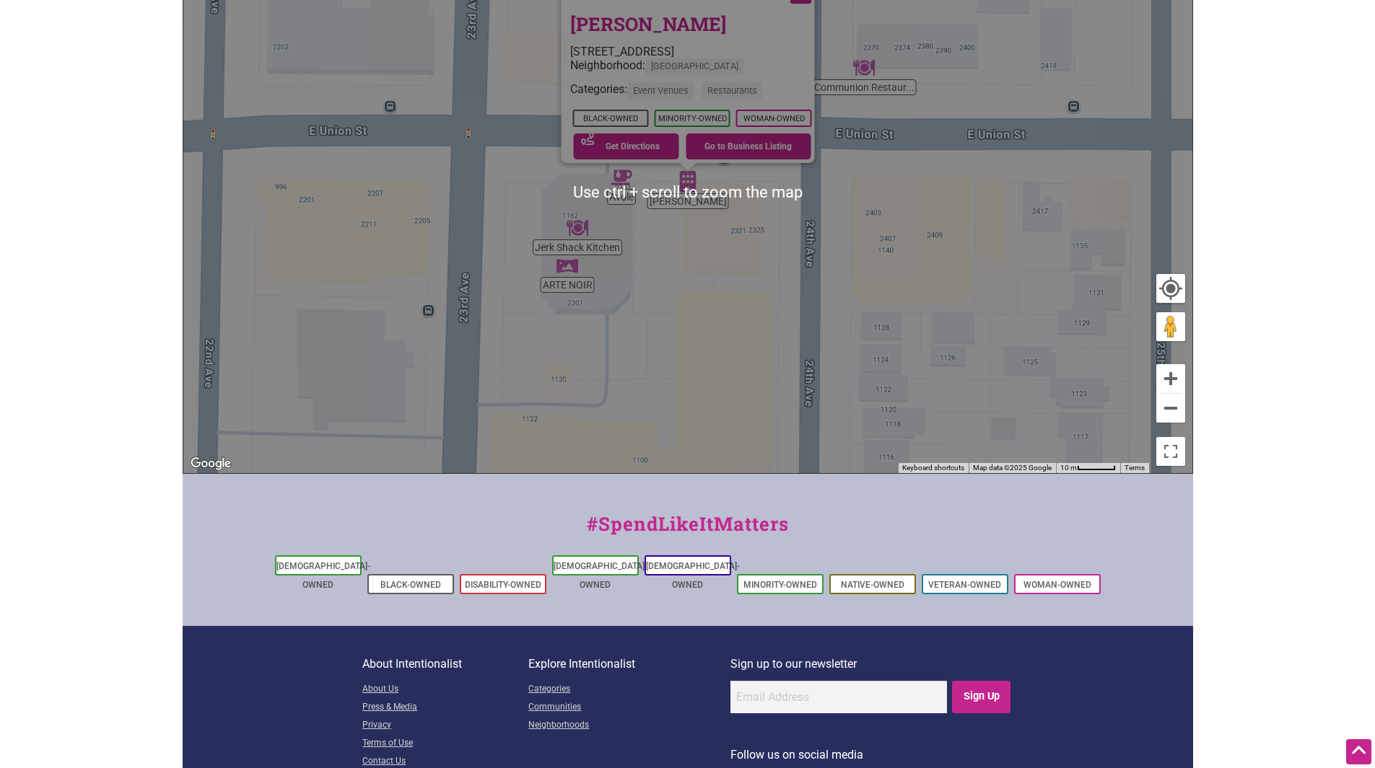
scroll to position [418, 0]
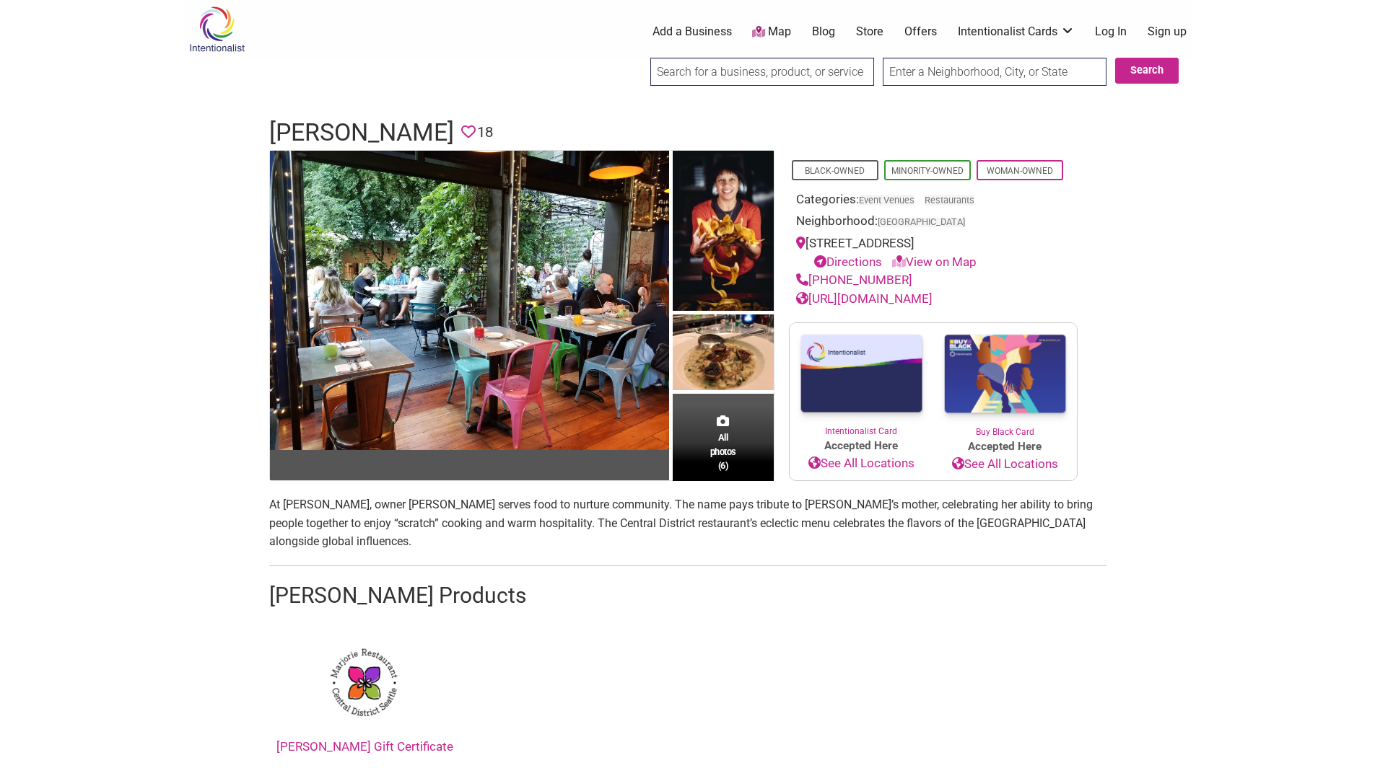
click at [713, 221] on img at bounding box center [722, 233] width 101 height 165
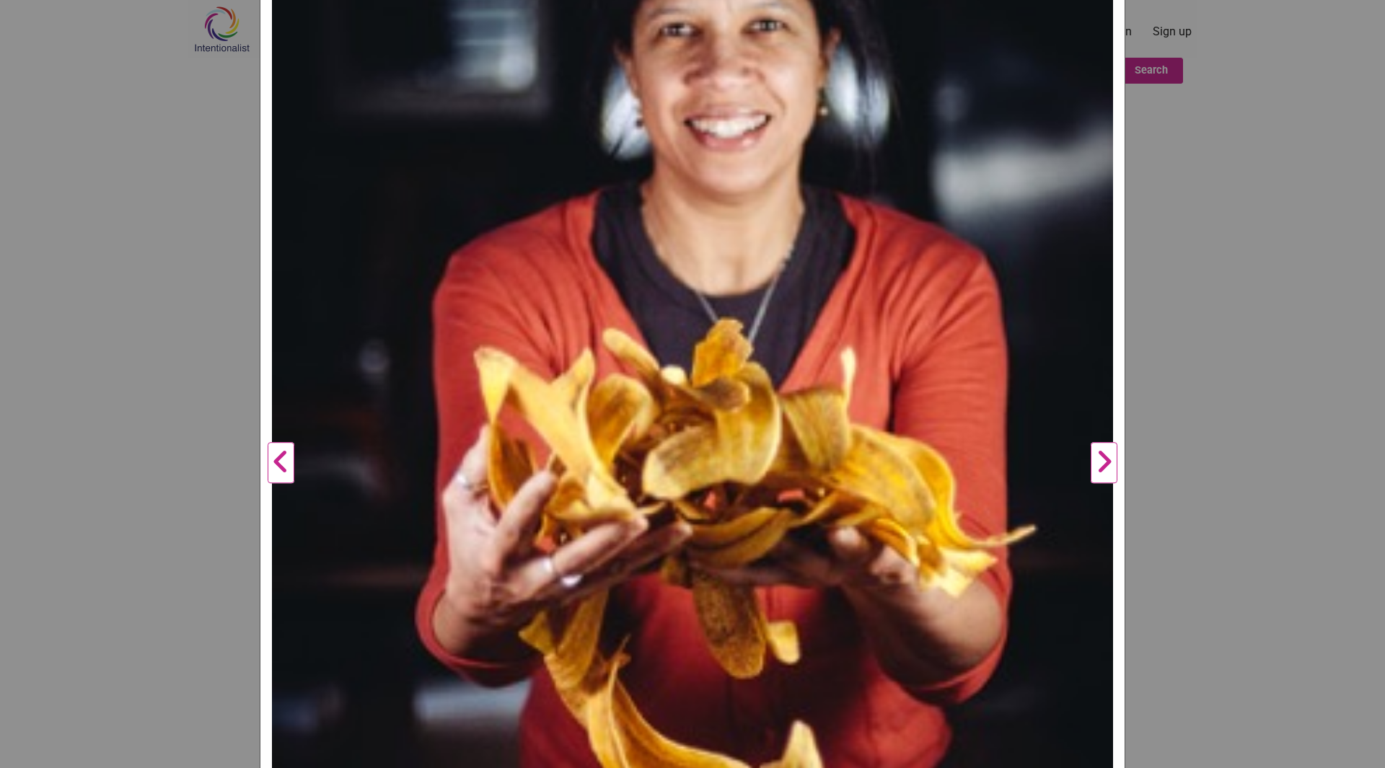
scroll to position [433, 0]
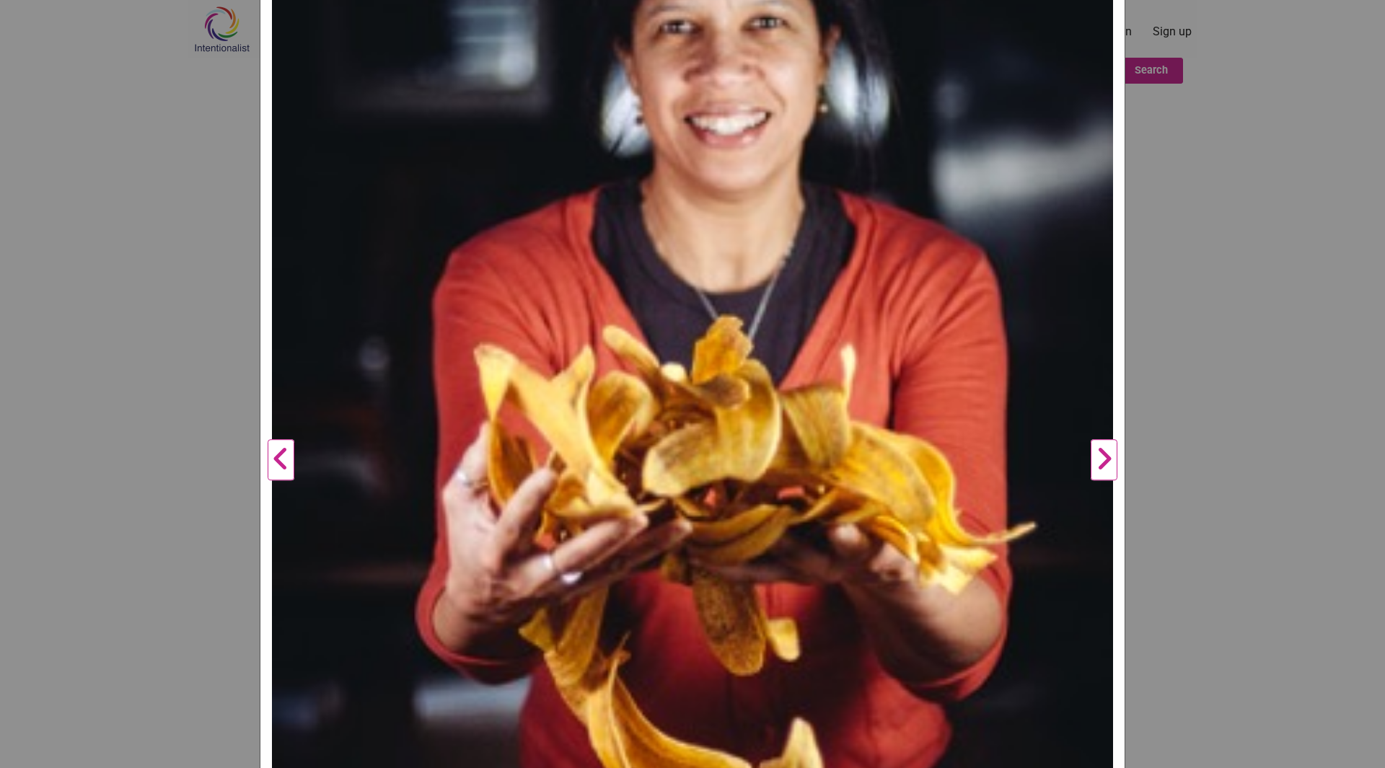
click at [1087, 455] on button "Next" at bounding box center [1104, 460] width 40 height 1358
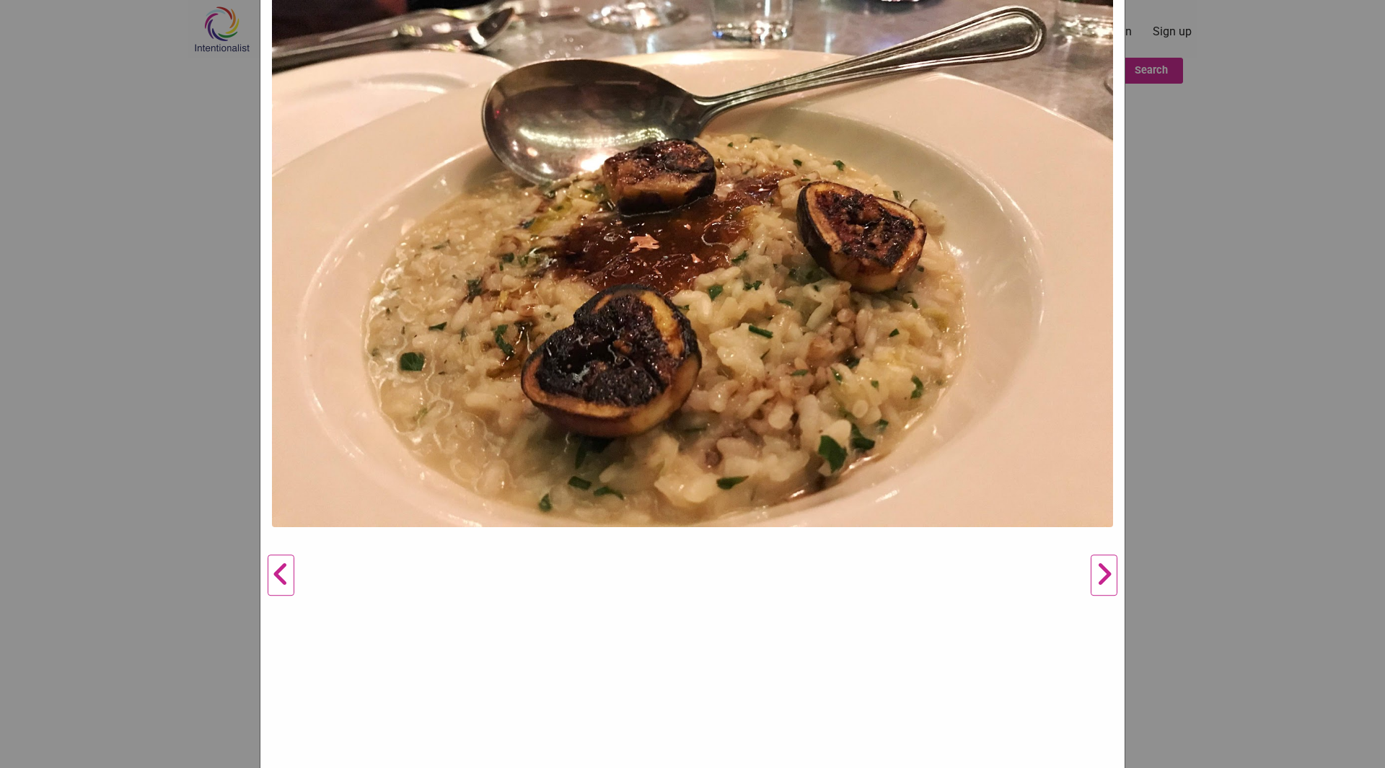
scroll to position [361, 0]
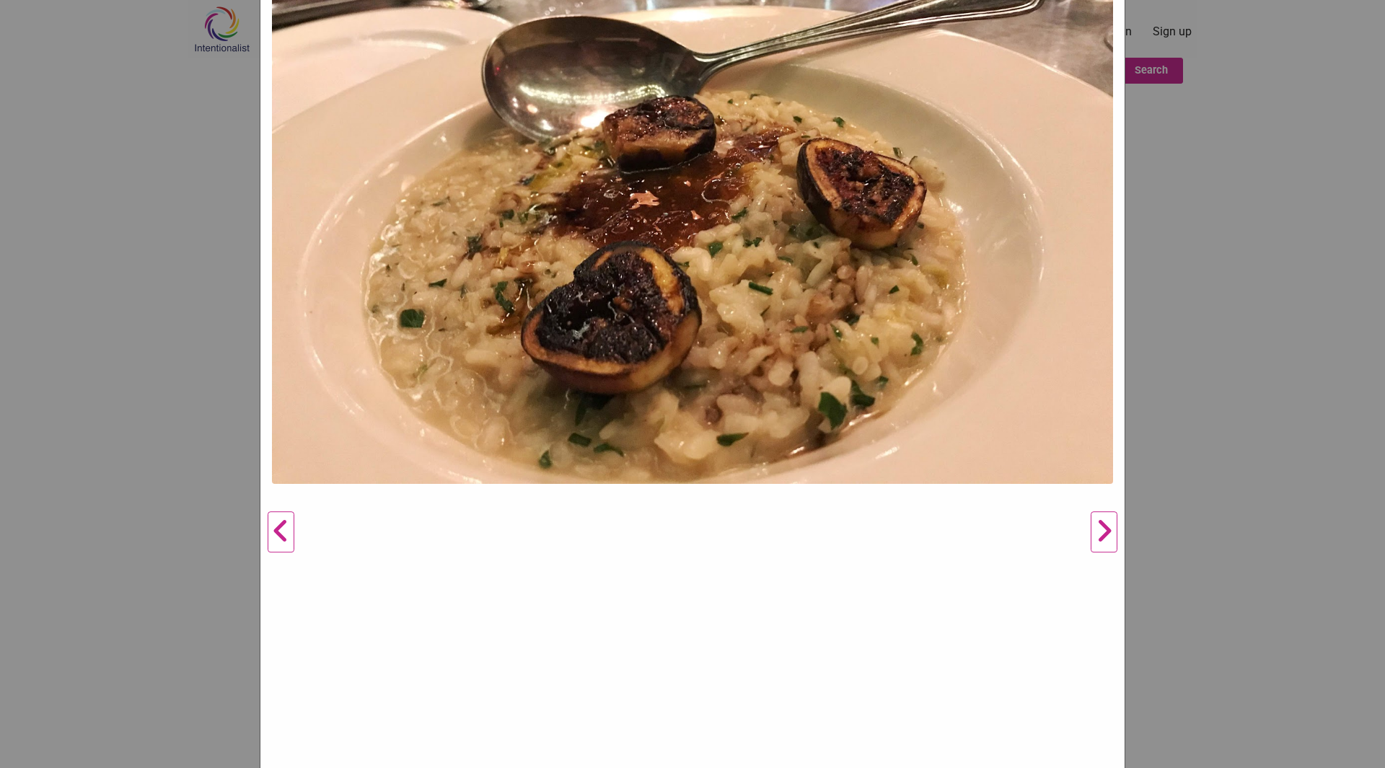
click at [1098, 543] on button "Next" at bounding box center [1104, 533] width 40 height 1358
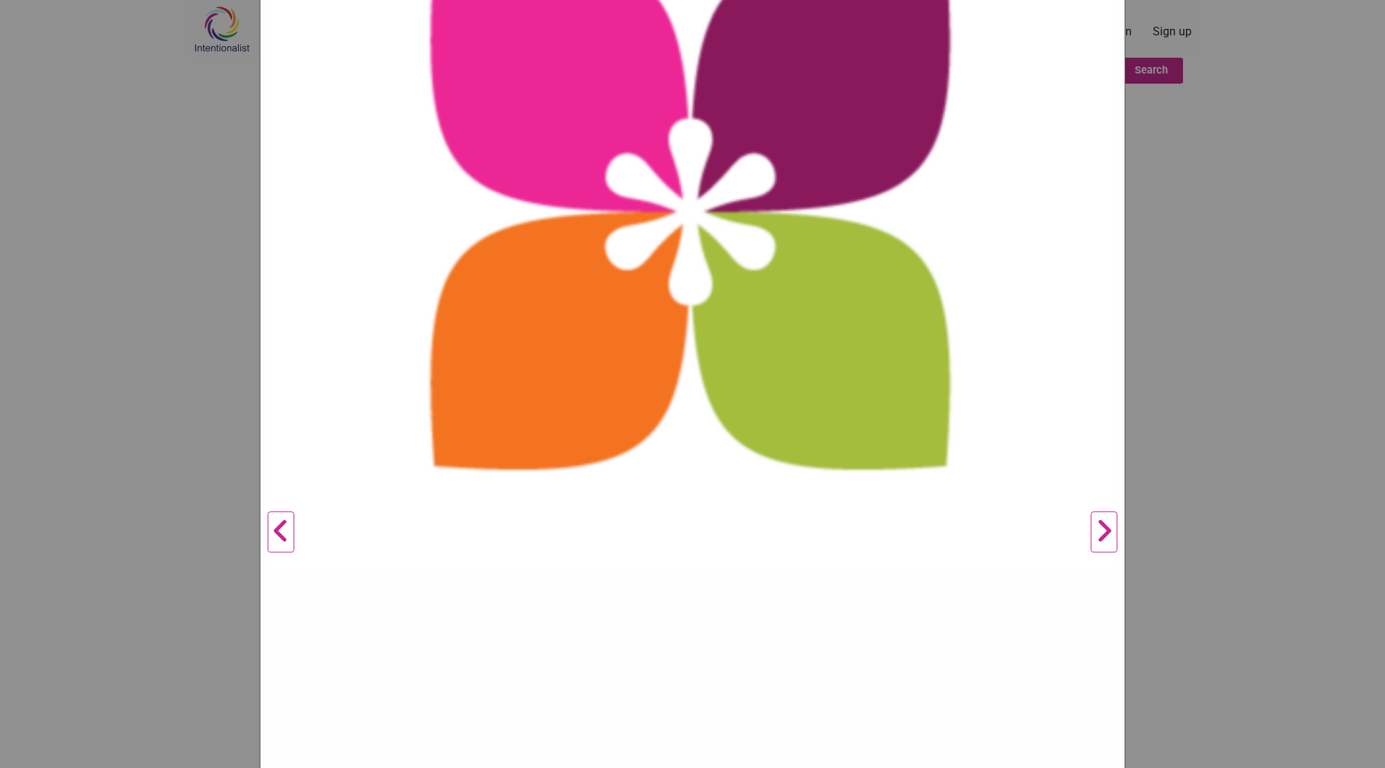
click at [1097, 527] on button "Next" at bounding box center [1104, 533] width 40 height 1358
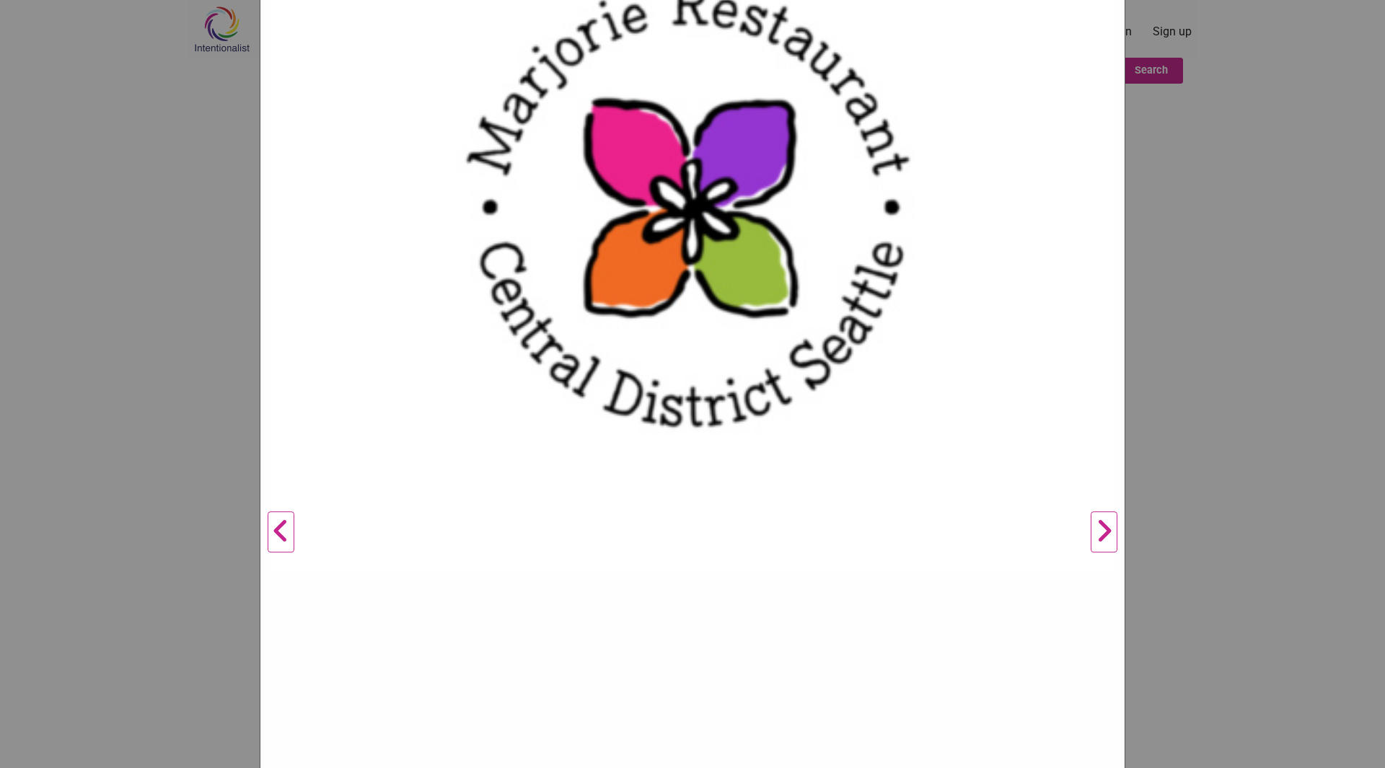
click at [1097, 527] on button "Next" at bounding box center [1104, 533] width 40 height 1358
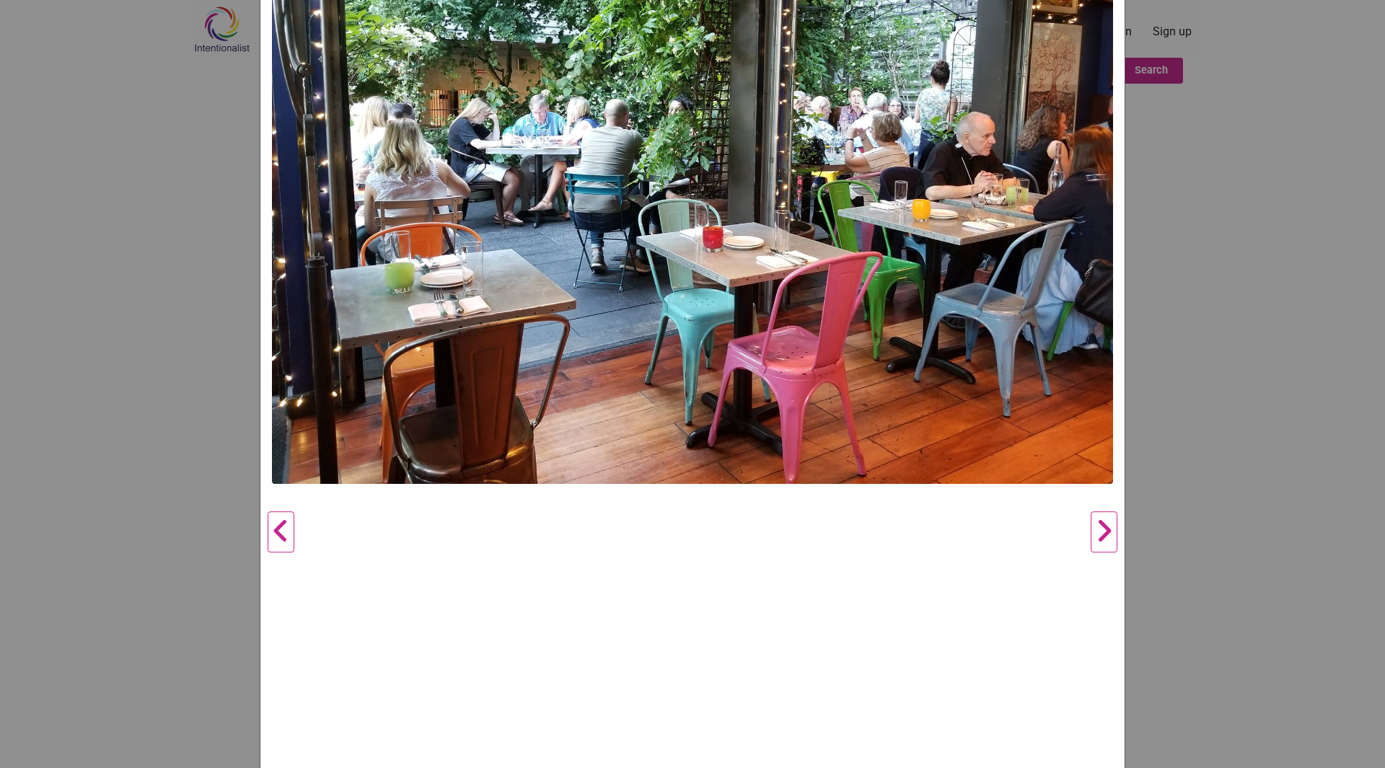
click at [1097, 527] on button "Next" at bounding box center [1104, 533] width 40 height 1358
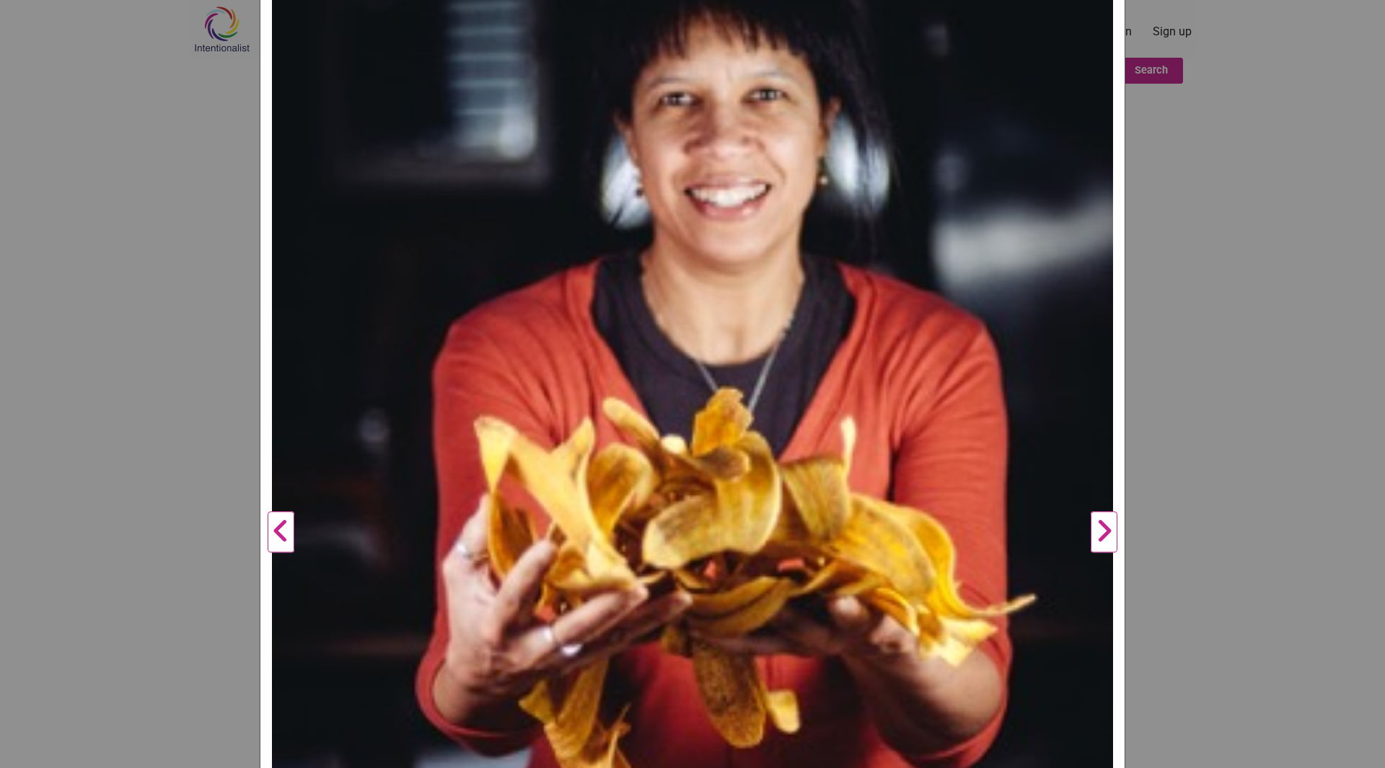
click at [275, 535] on button "Previous" at bounding box center [281, 533] width 40 height 1358
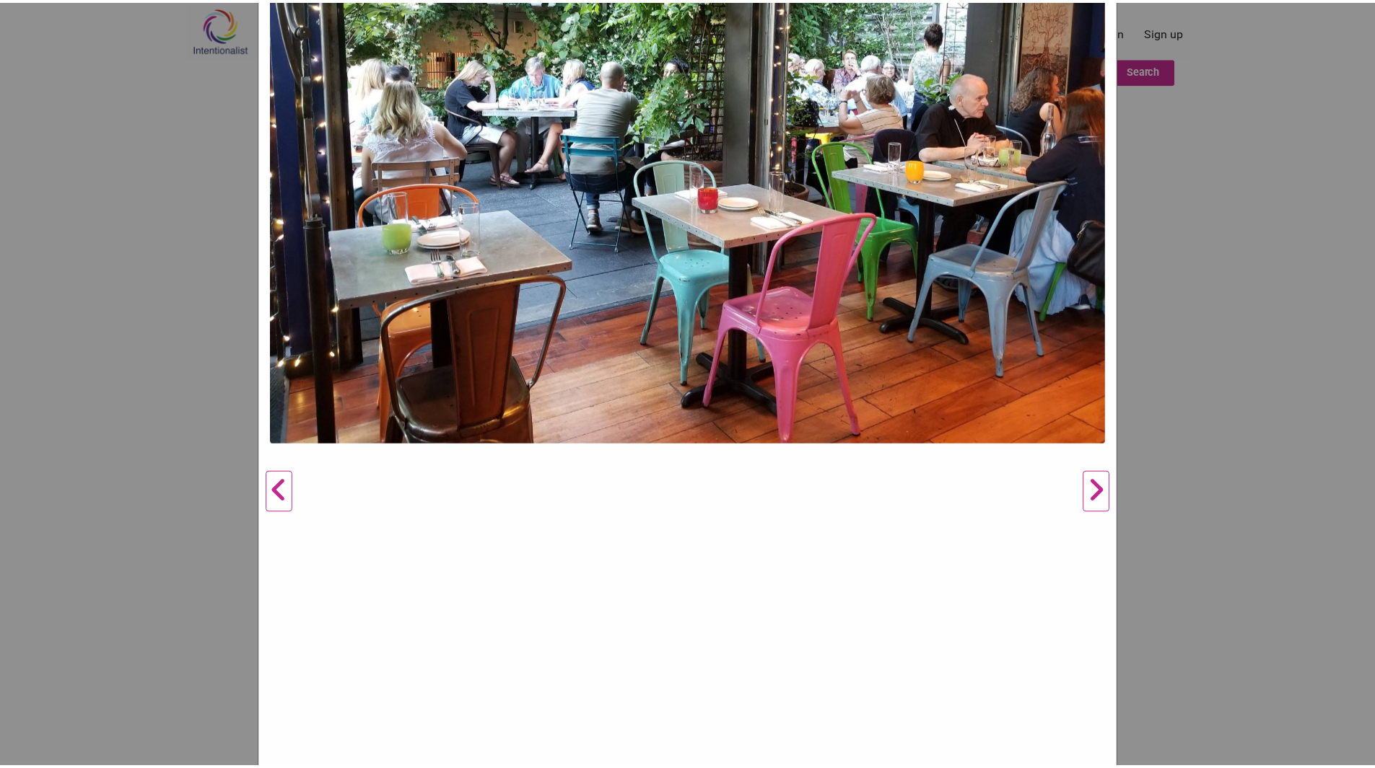
scroll to position [433, 0]
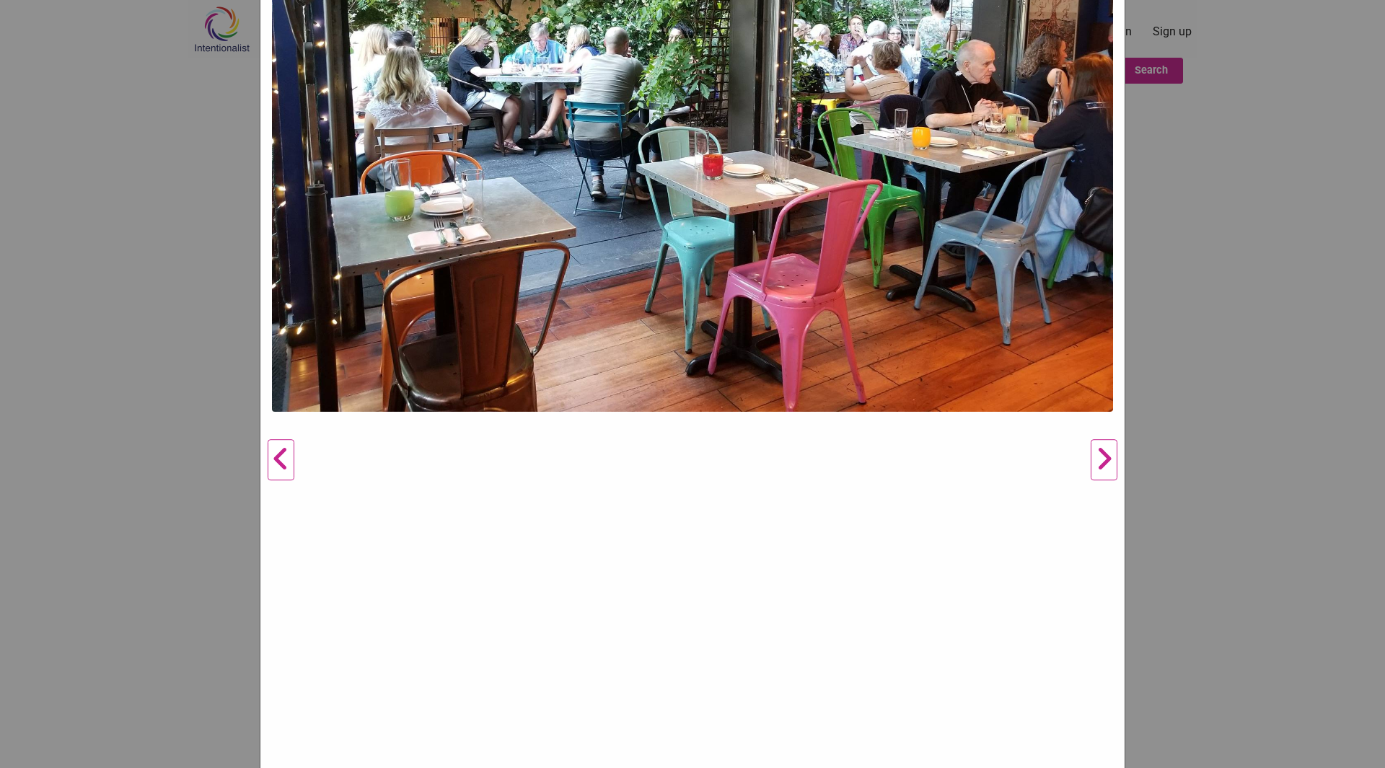
click at [1102, 314] on button "Next" at bounding box center [1104, 460] width 40 height 1358
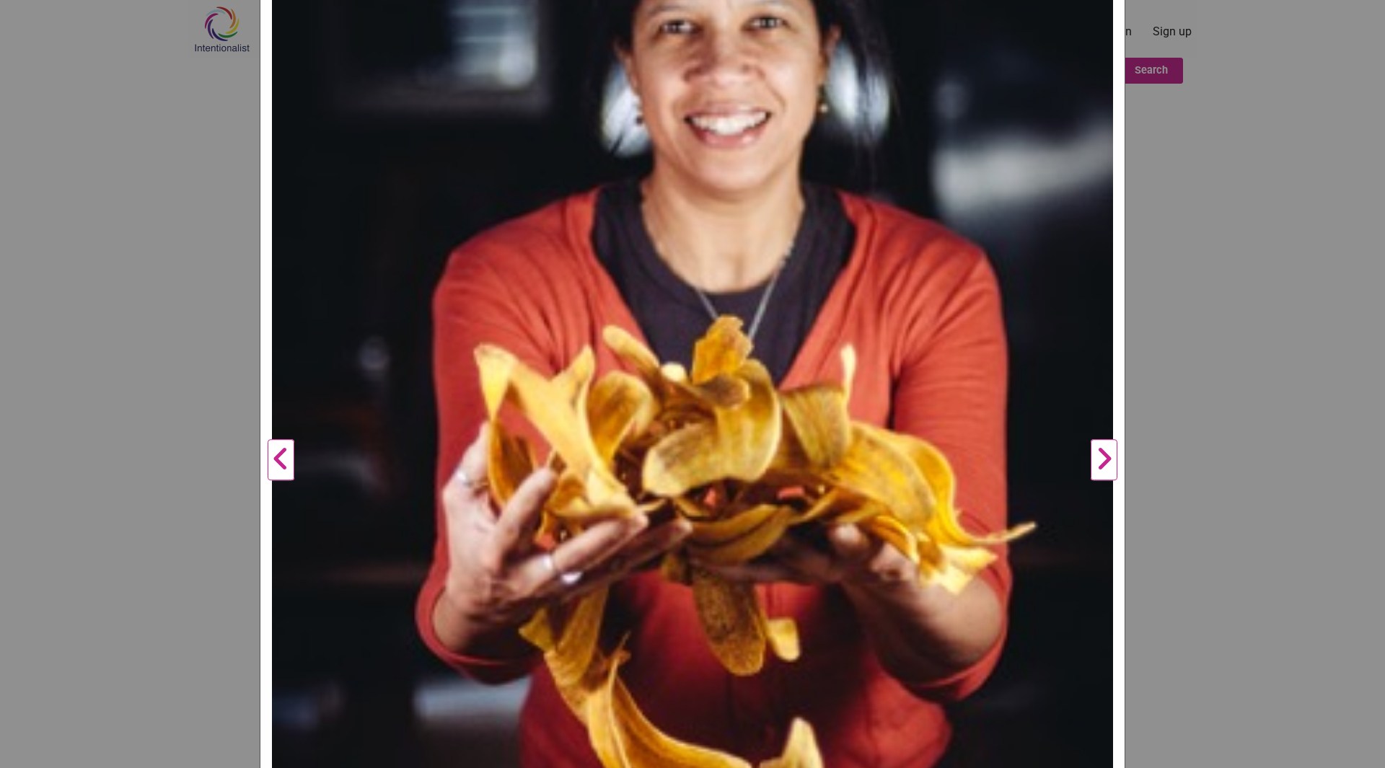
click at [1167, 316] on div "Marjorie Previous Next 1 2 3 4 5 6 ×" at bounding box center [692, 384] width 1385 height 768
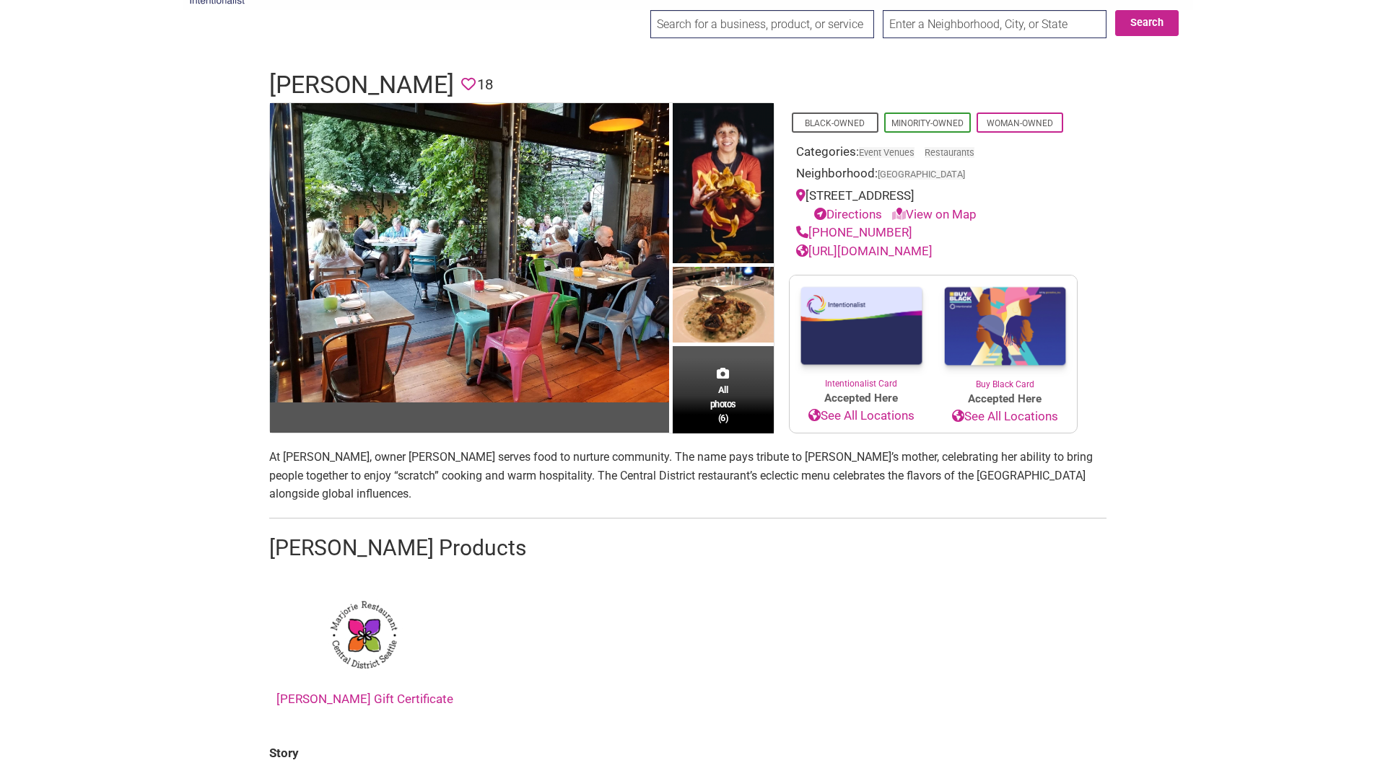
scroll to position [72, 0]
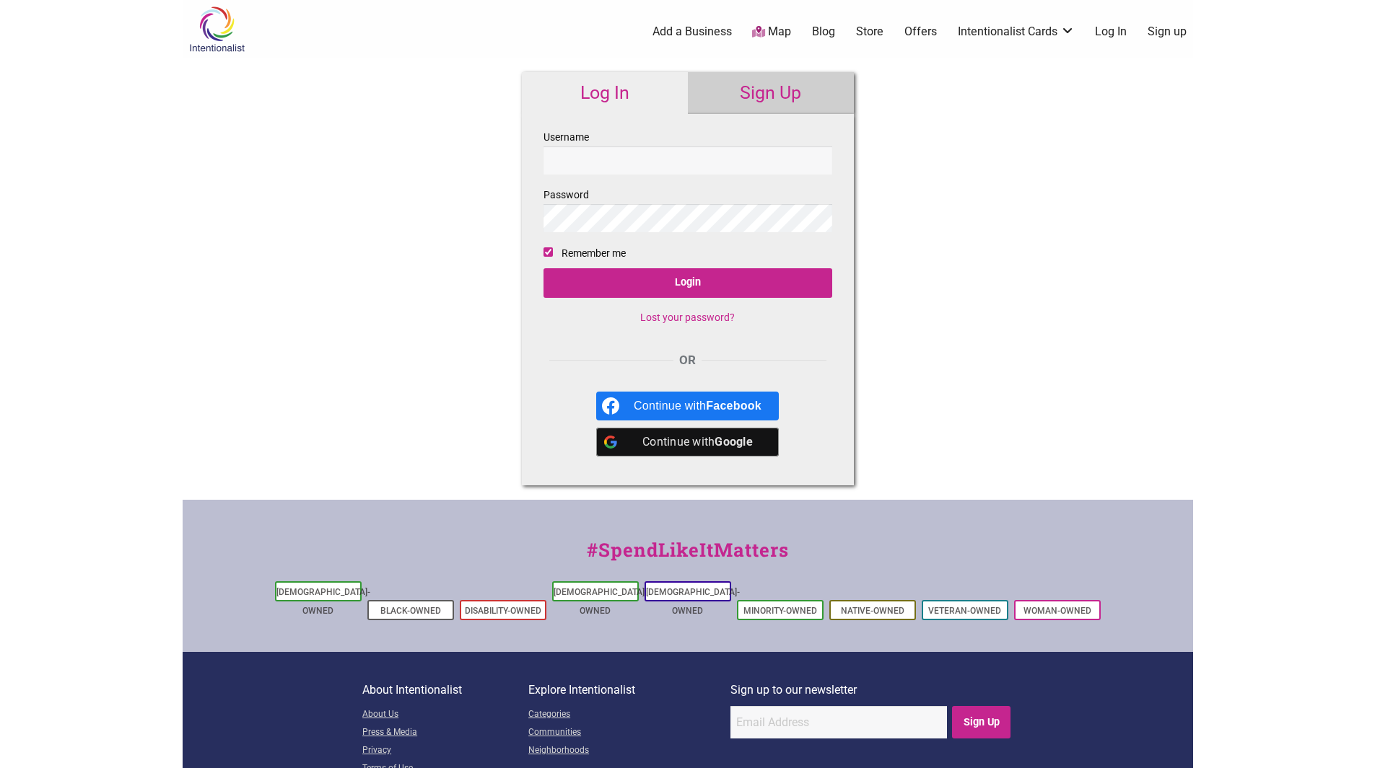
click at [648, 148] on input "Username" at bounding box center [687, 160] width 289 height 28
click at [679, 164] on input "Username" at bounding box center [687, 160] width 289 height 28
type input "b.michelle.creatives@gmail.com"
click at [543, 268] on input "Login" at bounding box center [687, 283] width 289 height 30
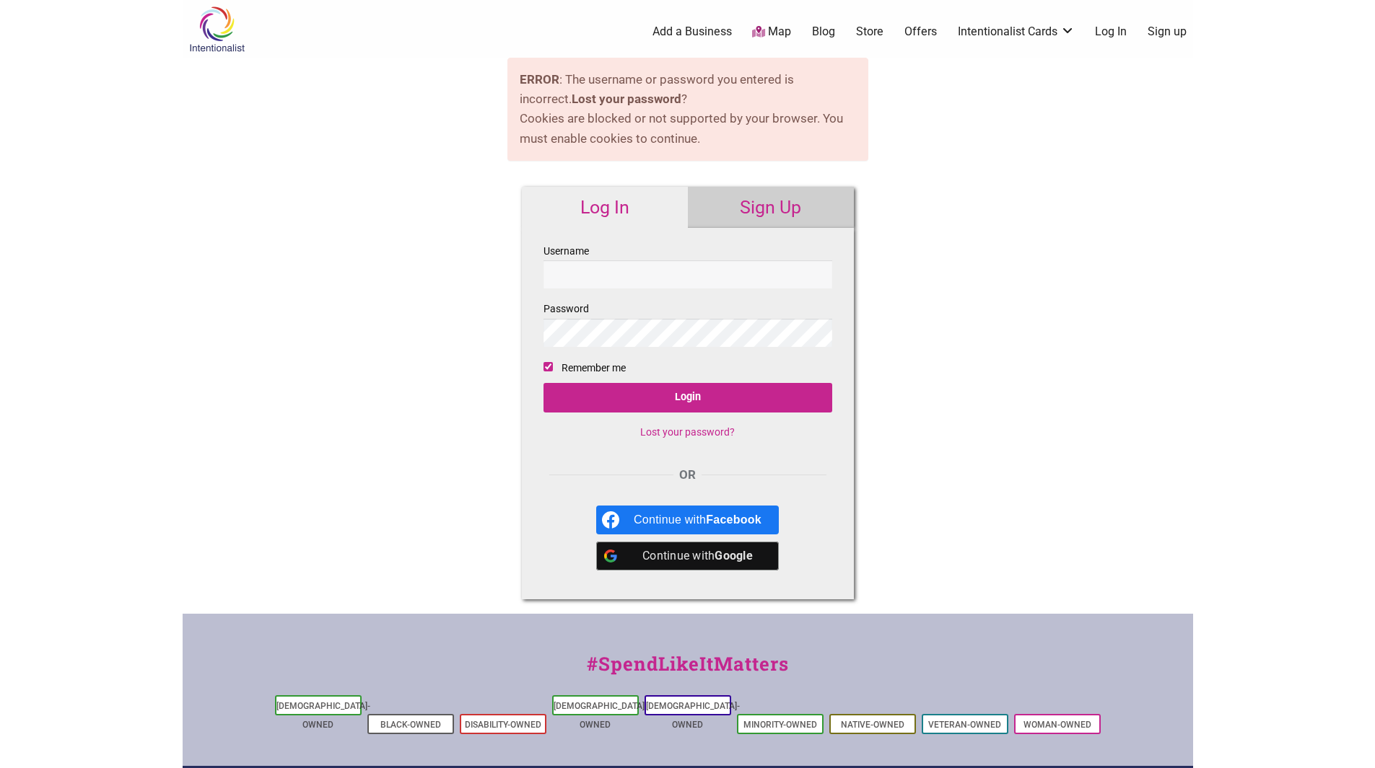
click at [771, 198] on link "Sign Up" at bounding box center [771, 208] width 166 height 42
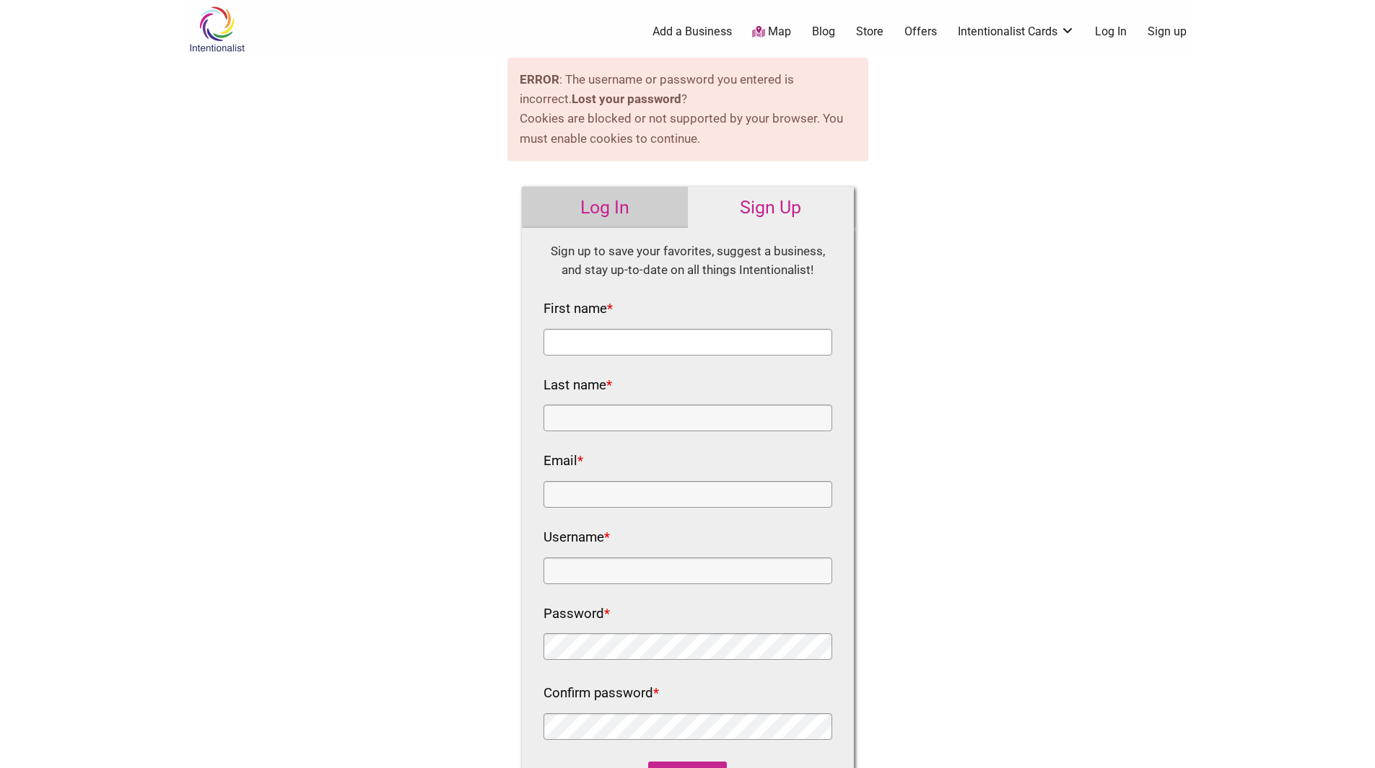
click at [662, 336] on input "First name *" at bounding box center [687, 342] width 289 height 27
type input "[PERSON_NAME]"
type input "b.michelle.creatives@gmail.com"
click at [649, 569] on input "Username *" at bounding box center [687, 571] width 289 height 27
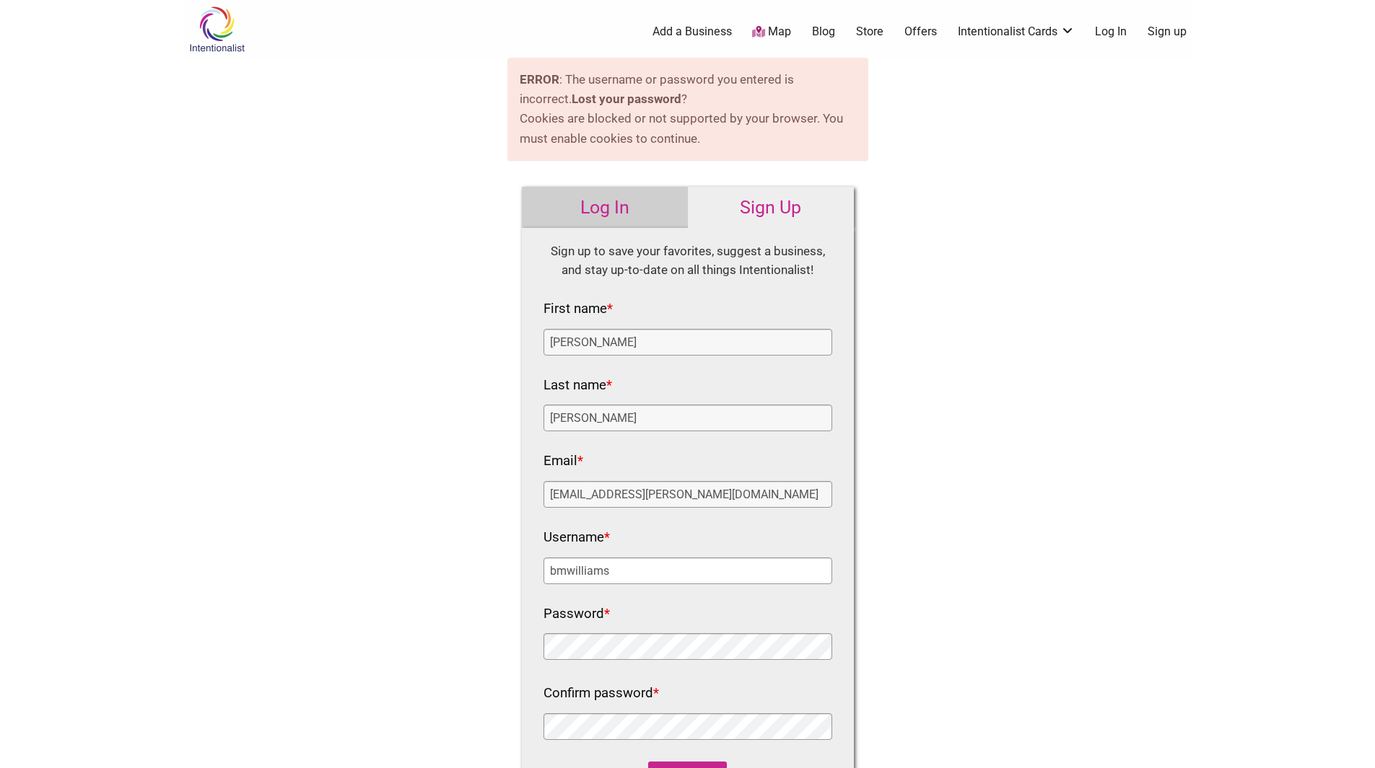
type input "bmwilliams"
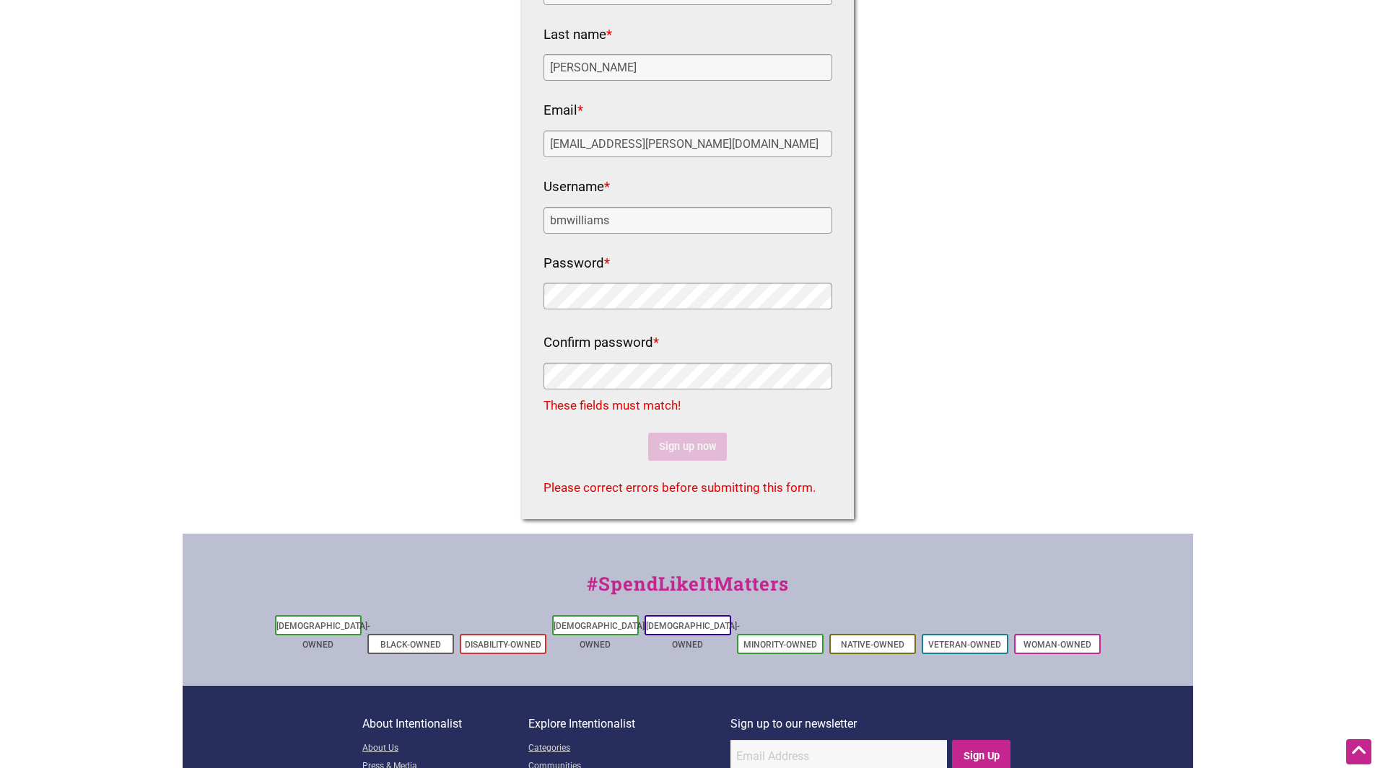
scroll to position [361, 0]
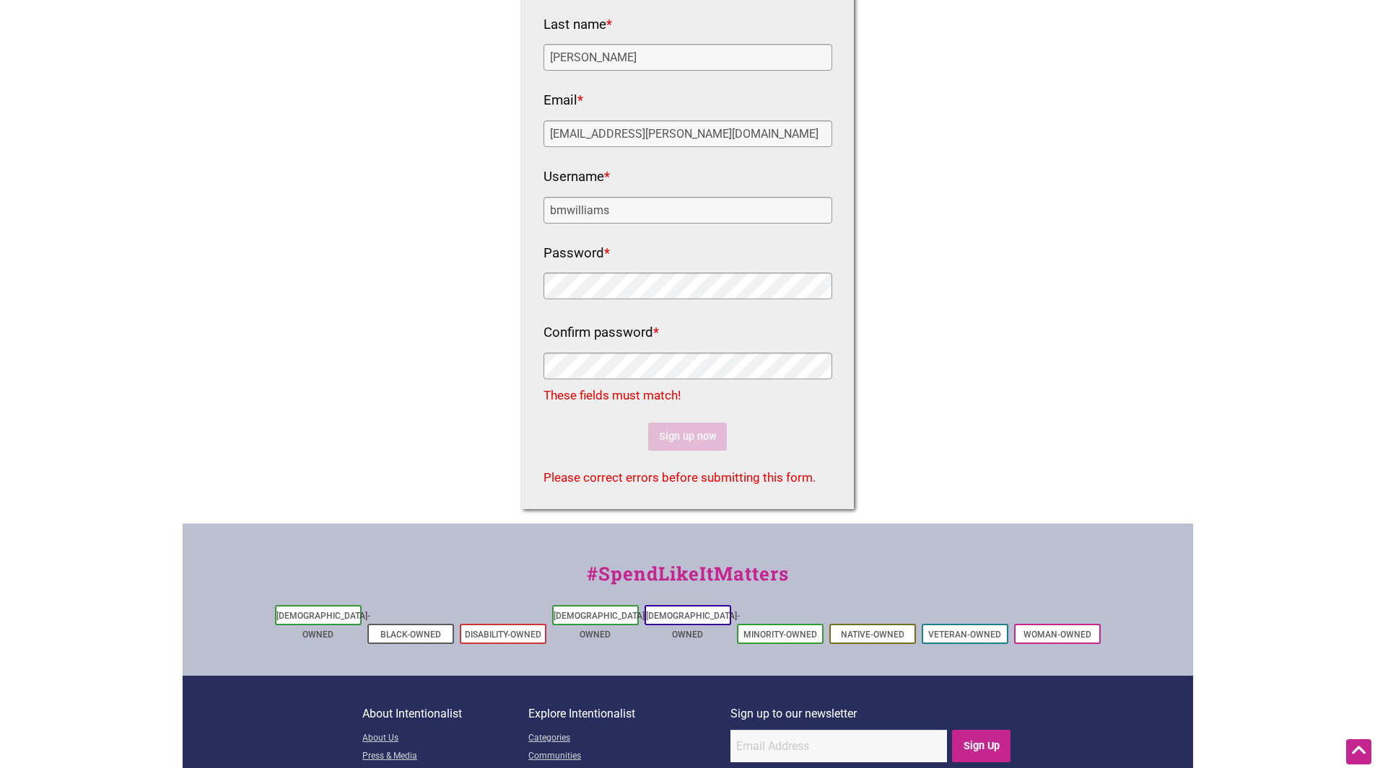
click at [501, 284] on div "Intentionalist Spend like it matters 0 Add a Business Map Blog Store Offers Int…" at bounding box center [688, 262] width 1010 height 1247
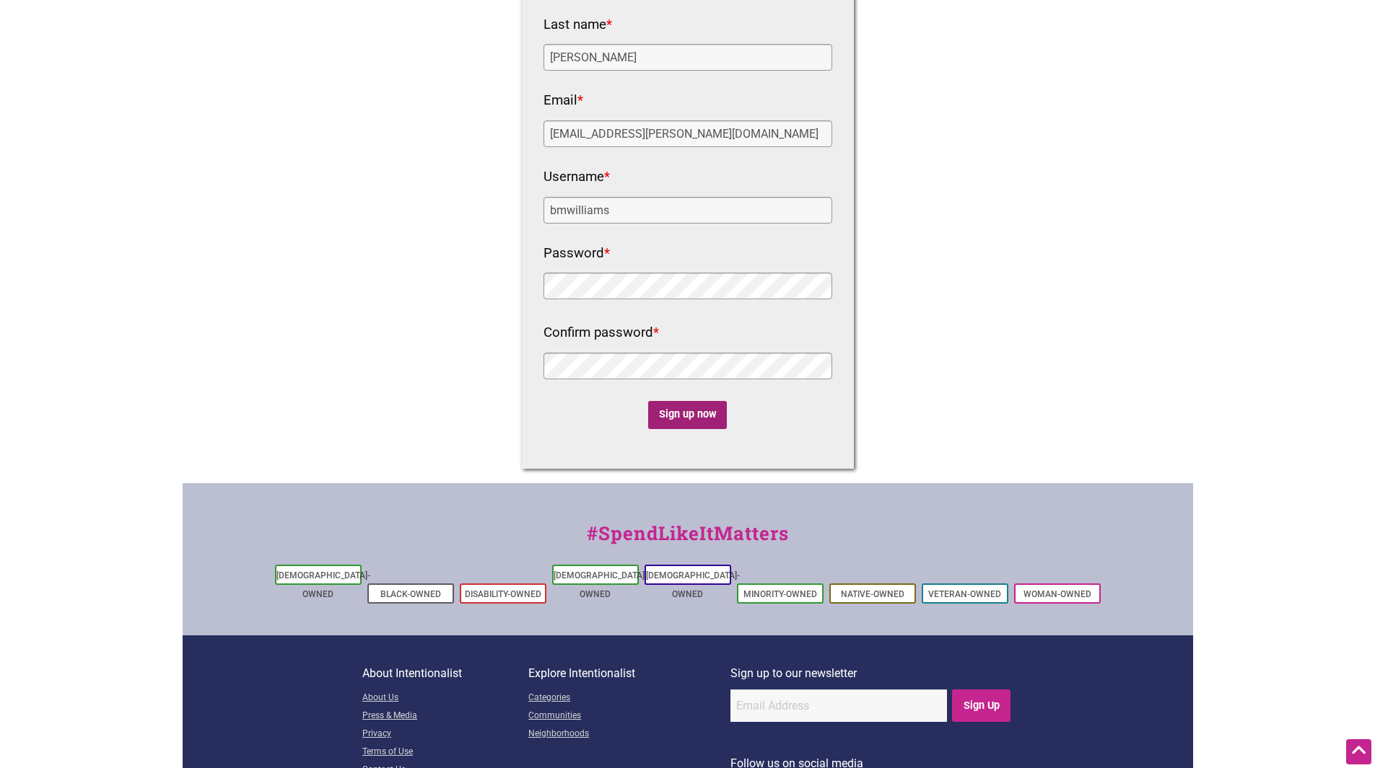
click at [685, 413] on input "Sign up now" at bounding box center [687, 415] width 79 height 28
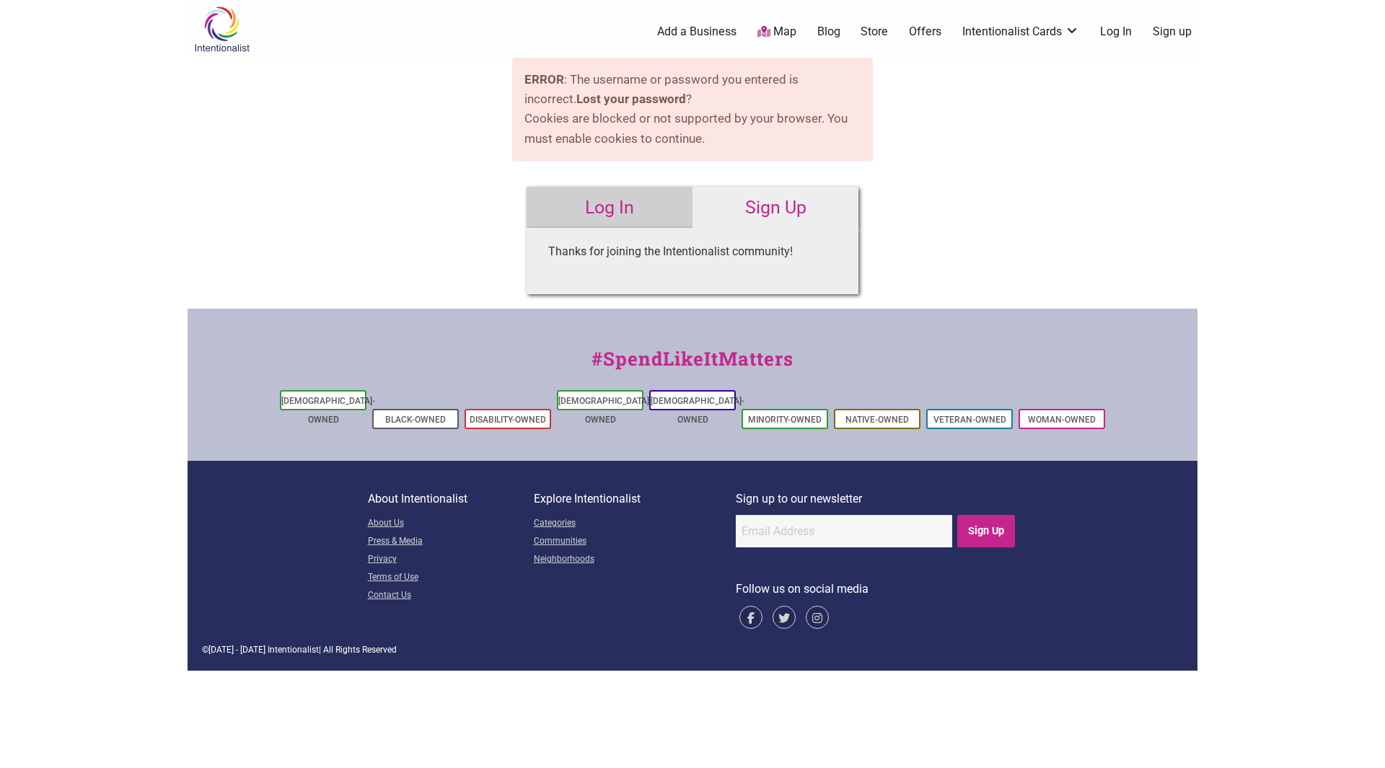
click at [615, 209] on link "Log In" at bounding box center [610, 208] width 166 height 42
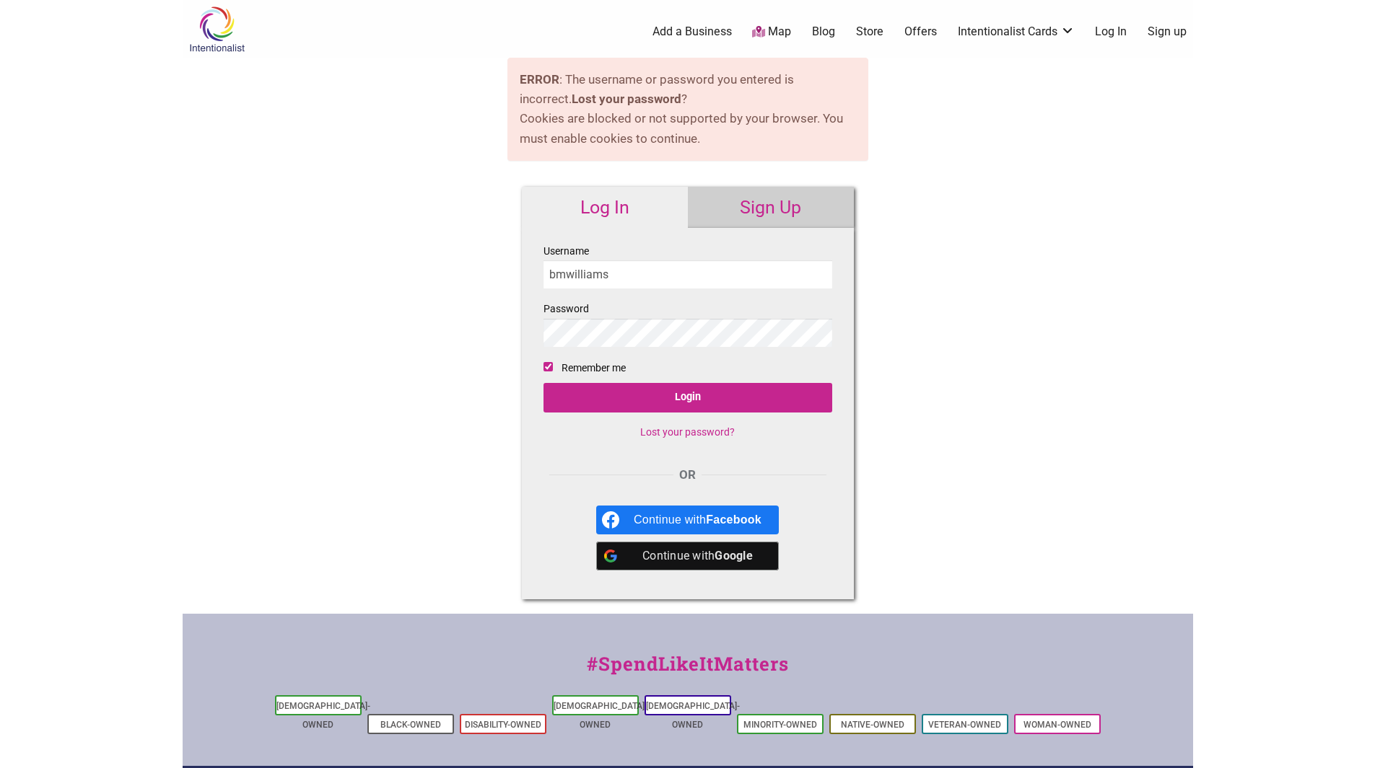
type input "bmwilliams"
click at [543, 383] on input "Login" at bounding box center [687, 398] width 289 height 30
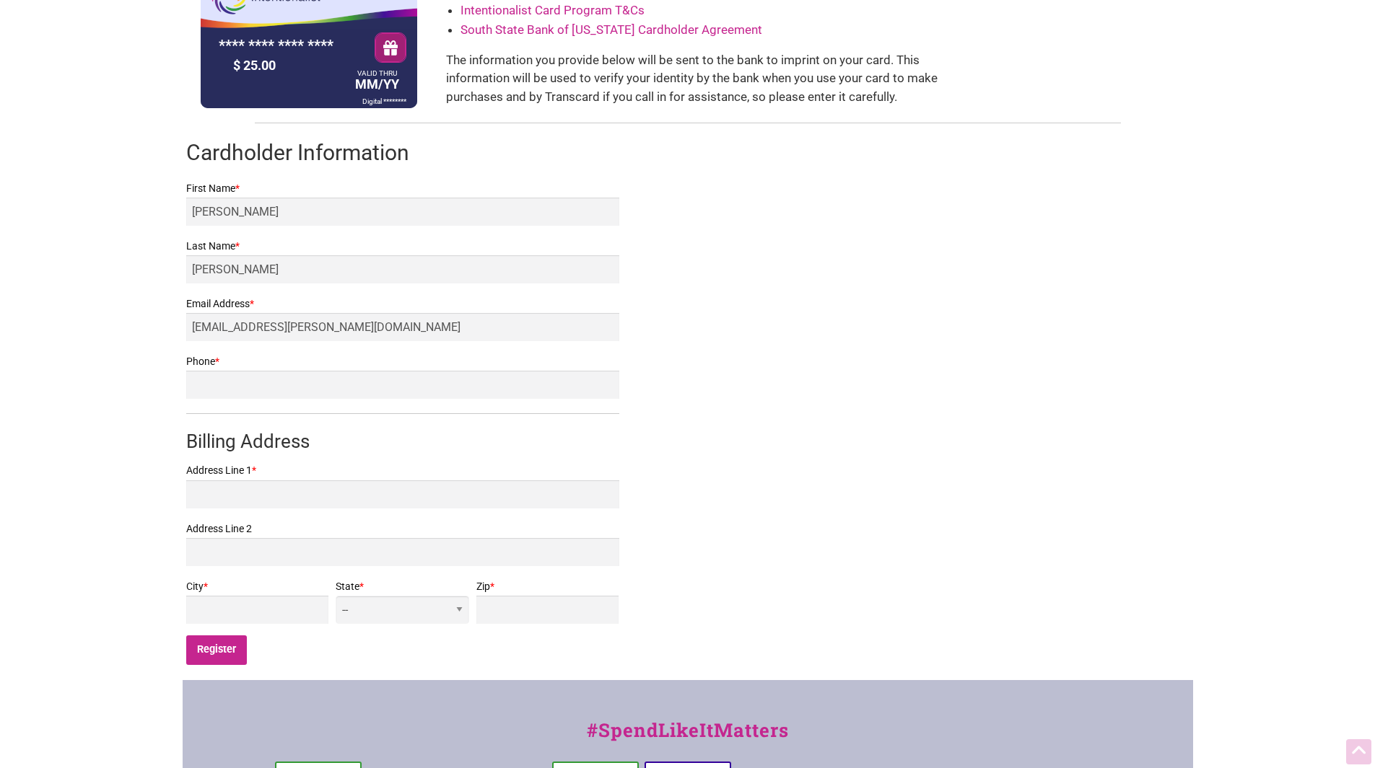
scroll to position [144, 0]
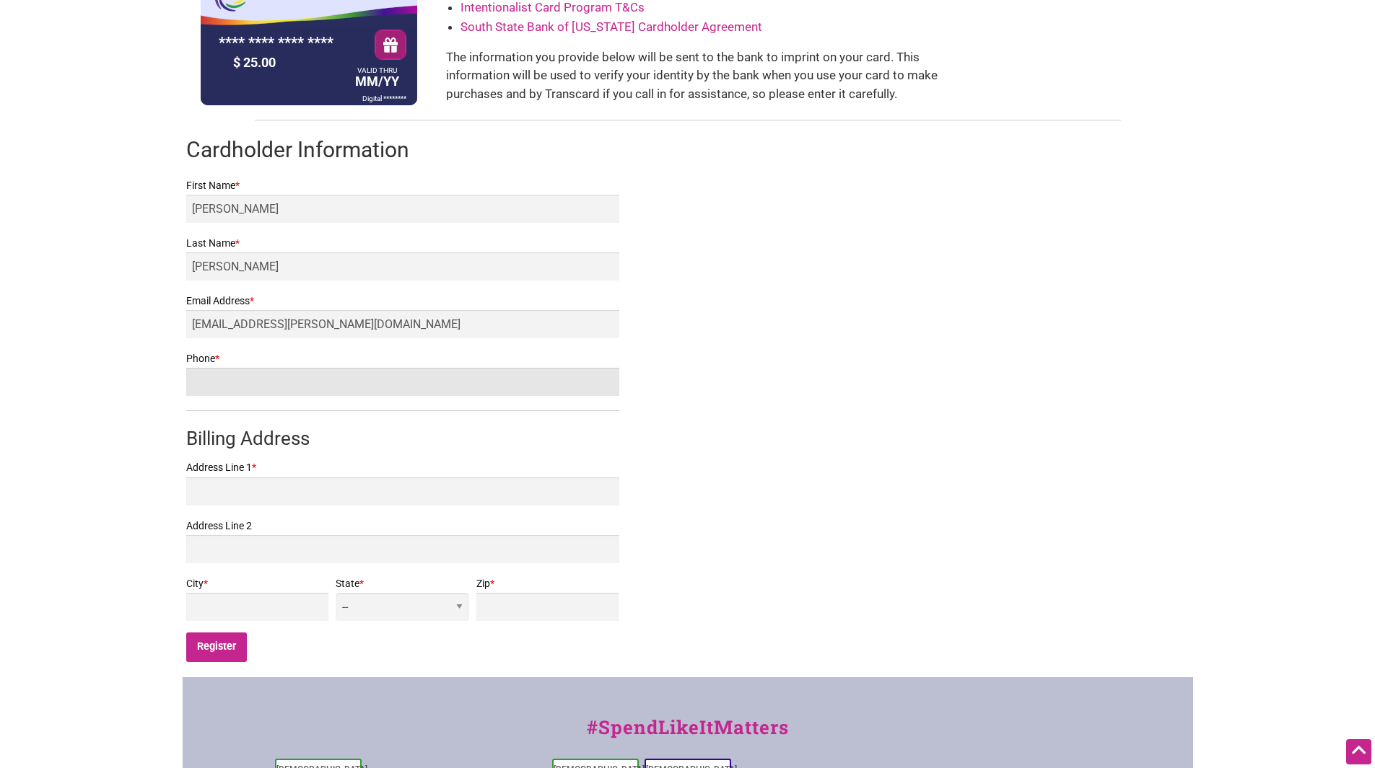
click at [460, 389] on input "Phone *" at bounding box center [402, 382] width 433 height 28
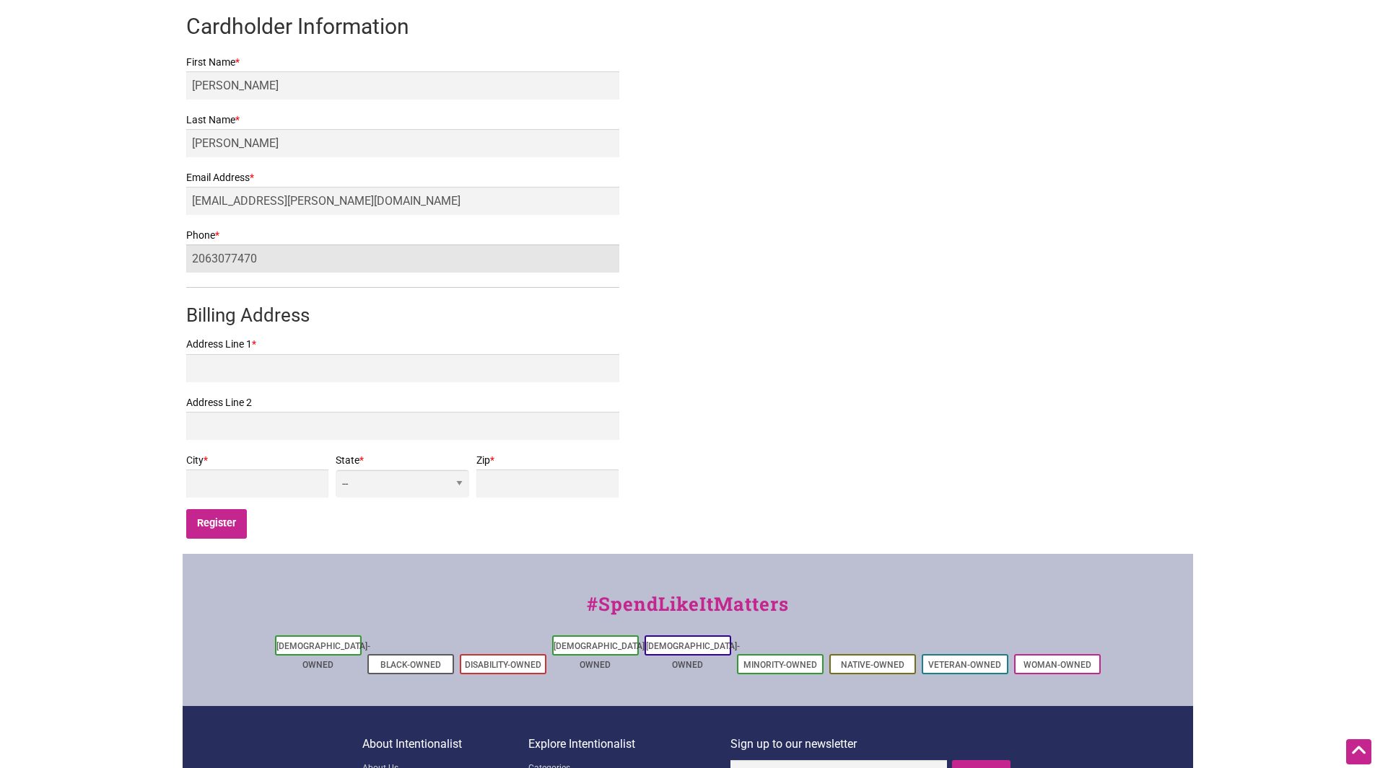
scroll to position [289, 0]
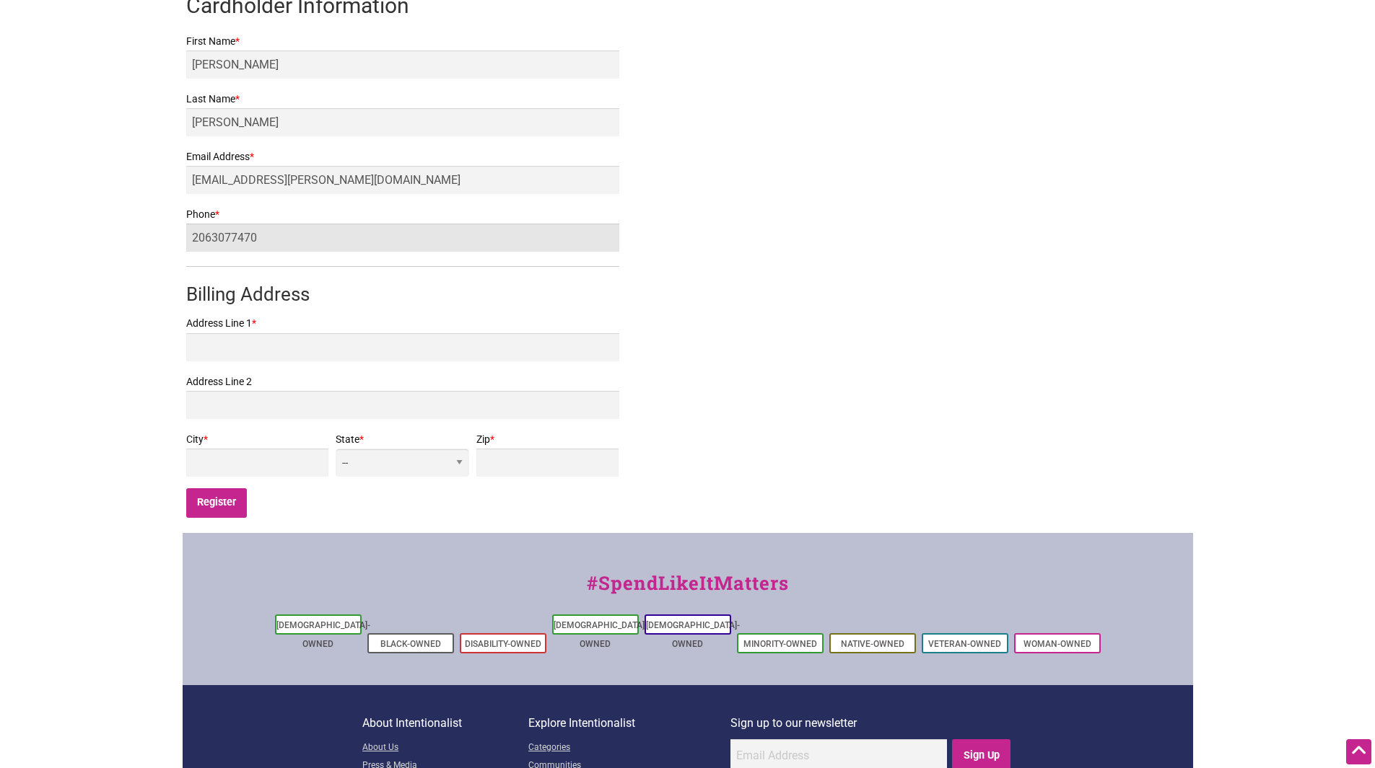
type input "2063077470"
drag, startPoint x: 417, startPoint y: 372, endPoint x: 403, endPoint y: 380, distance: 16.1
click at [412, 376] on label "Address Line 2" at bounding box center [402, 382] width 433 height 18
click at [412, 391] on input "Address Line 2" at bounding box center [402, 405] width 433 height 28
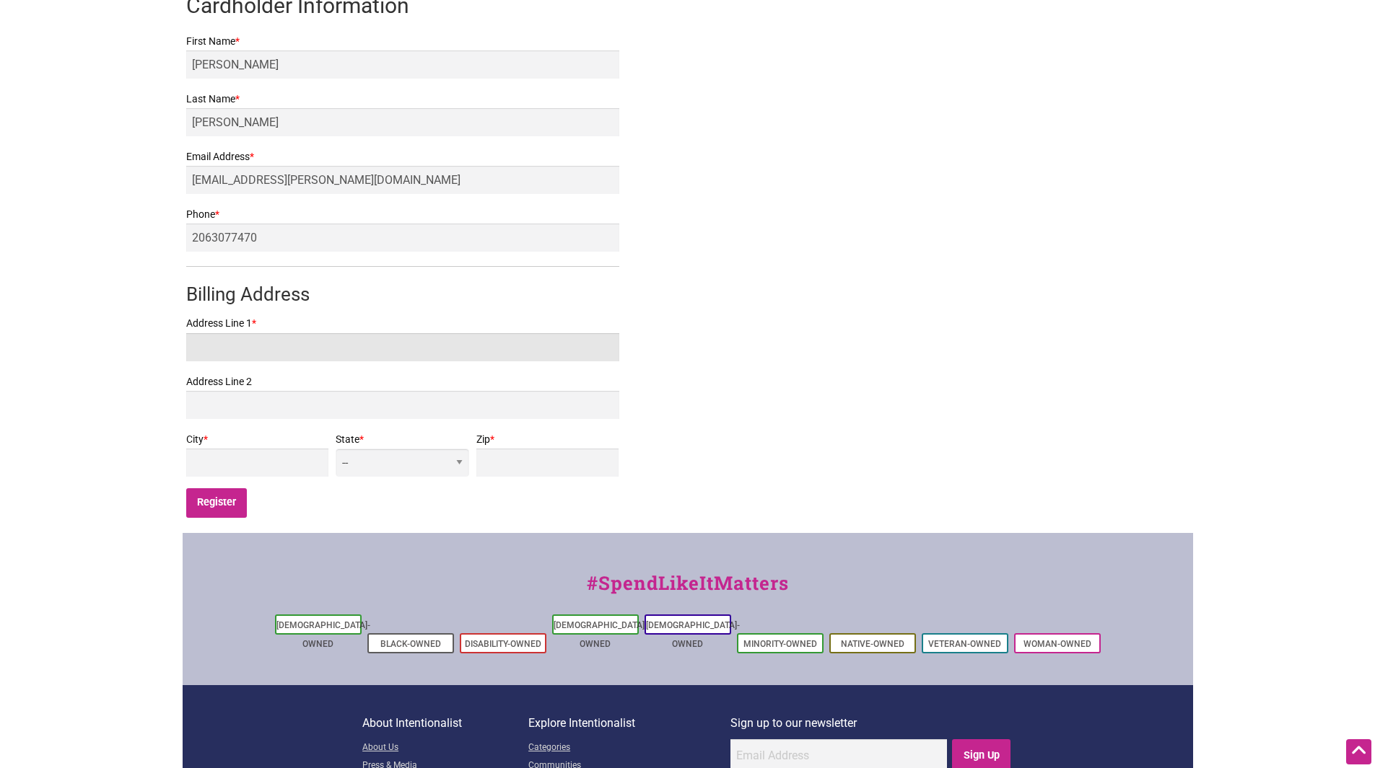
click at [306, 335] on input "Address Line 1 *" at bounding box center [402, 347] width 433 height 28
type input "236 24th Avenue East"
type input "s"
type input "Seattle"
select select "WA"
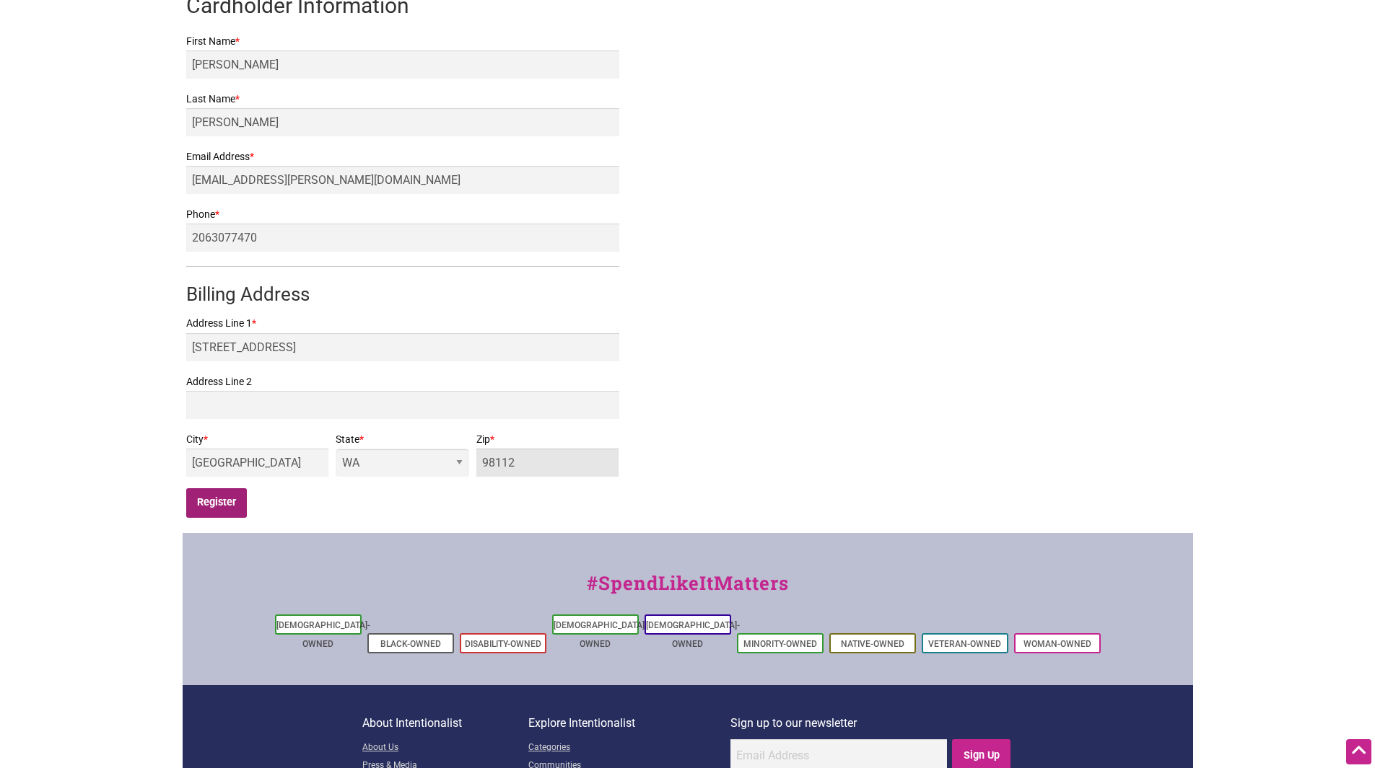
type input "98112"
click at [230, 506] on input "Register" at bounding box center [216, 503] width 61 height 30
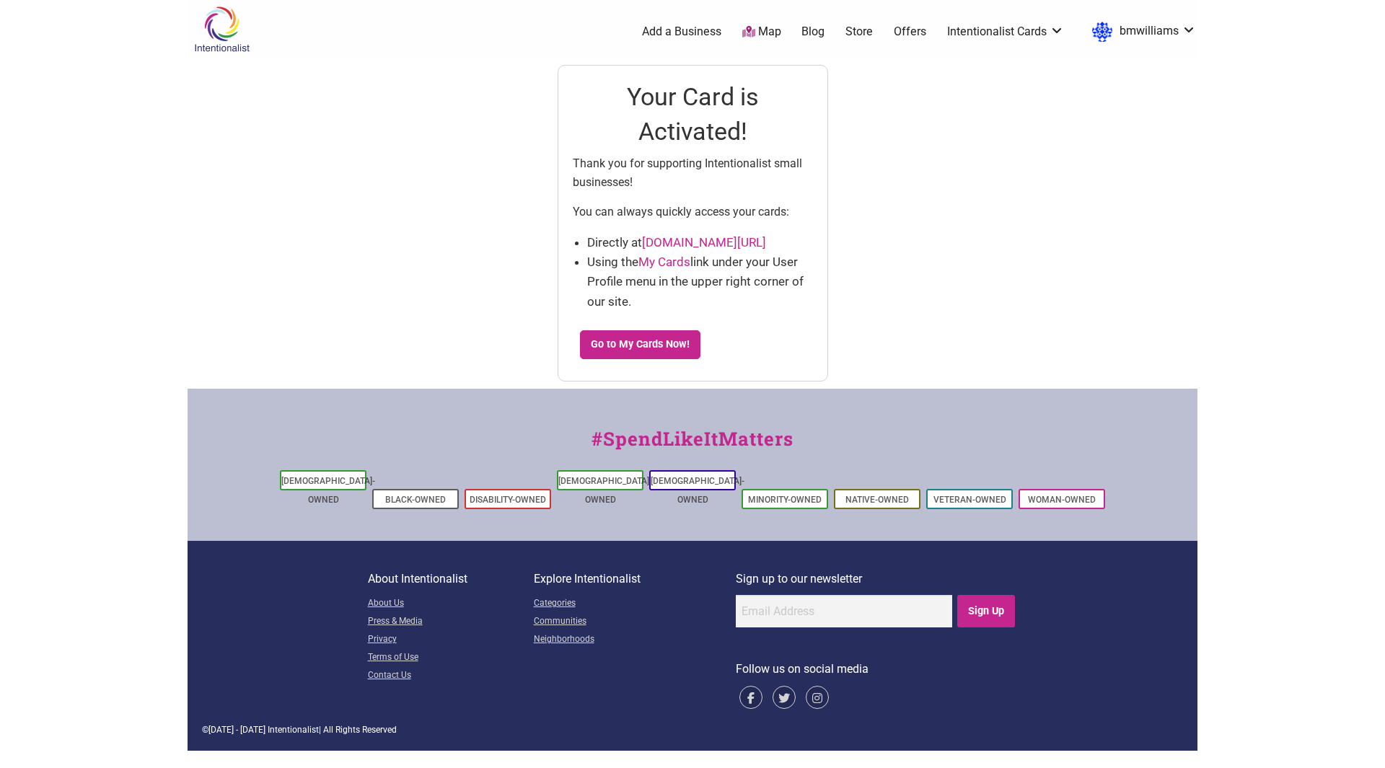
click at [662, 261] on link "My Cards" at bounding box center [665, 262] width 52 height 14
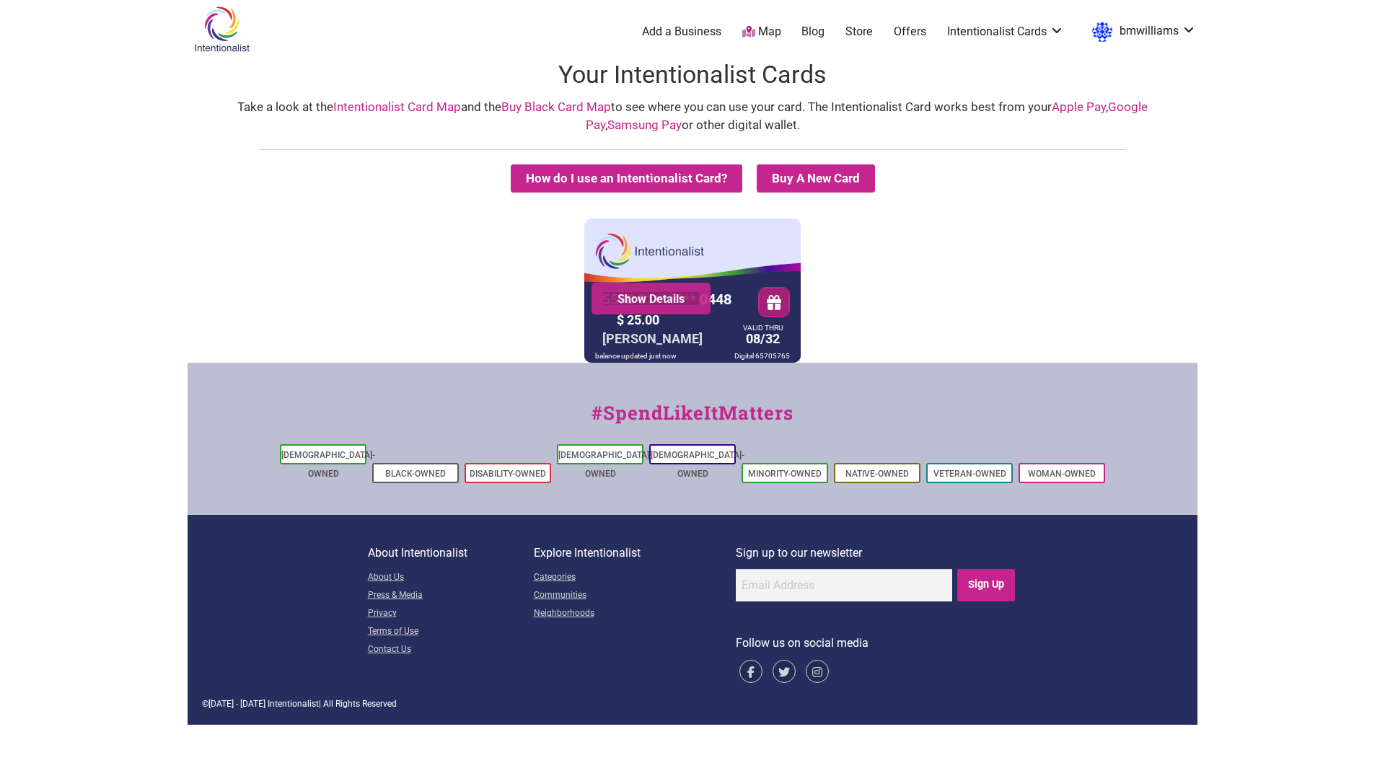
click at [657, 297] on link "Show Details" at bounding box center [650, 299] width 97 height 14
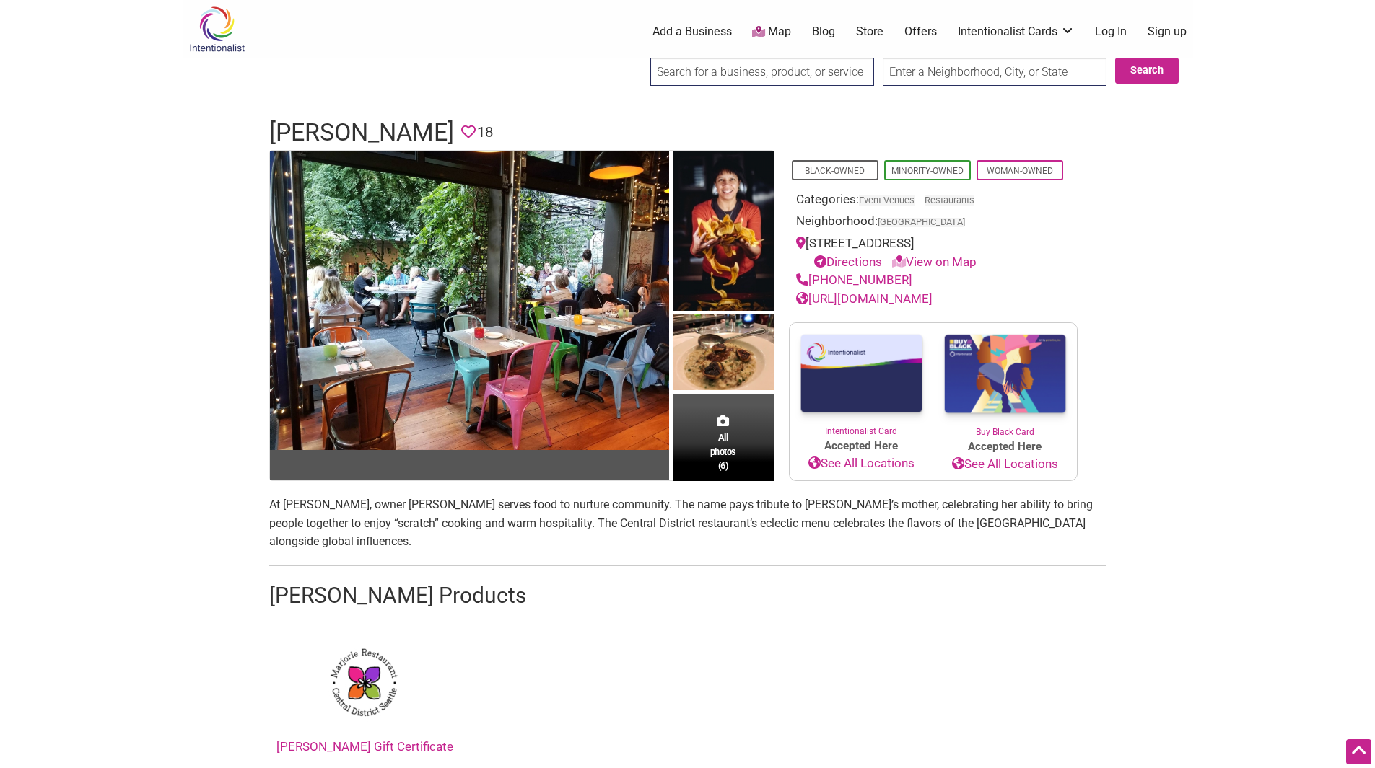
scroll to position [72, 0]
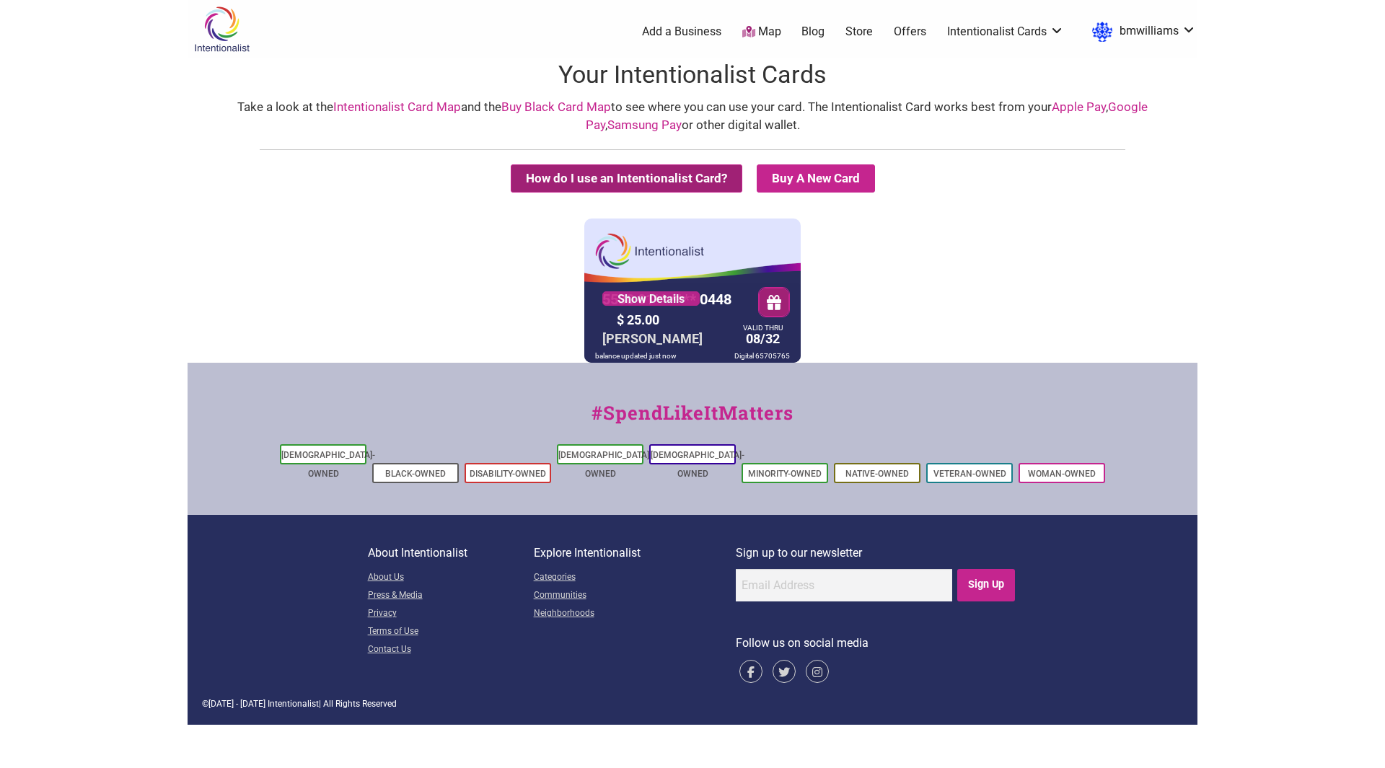
click at [683, 184] on button "How do I use an Intentionalist Card?" at bounding box center [627, 179] width 232 height 28
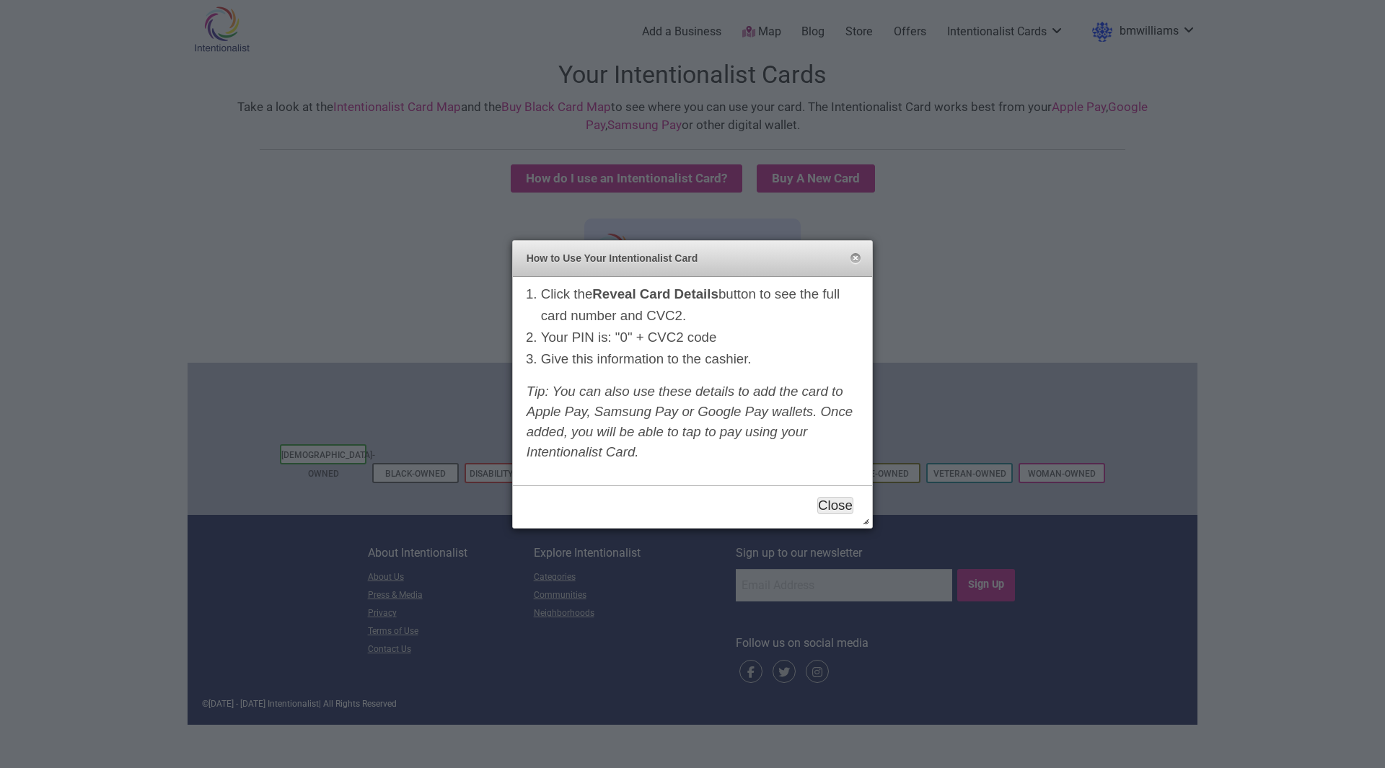
click at [843, 498] on button "Close" at bounding box center [836, 505] width 36 height 17
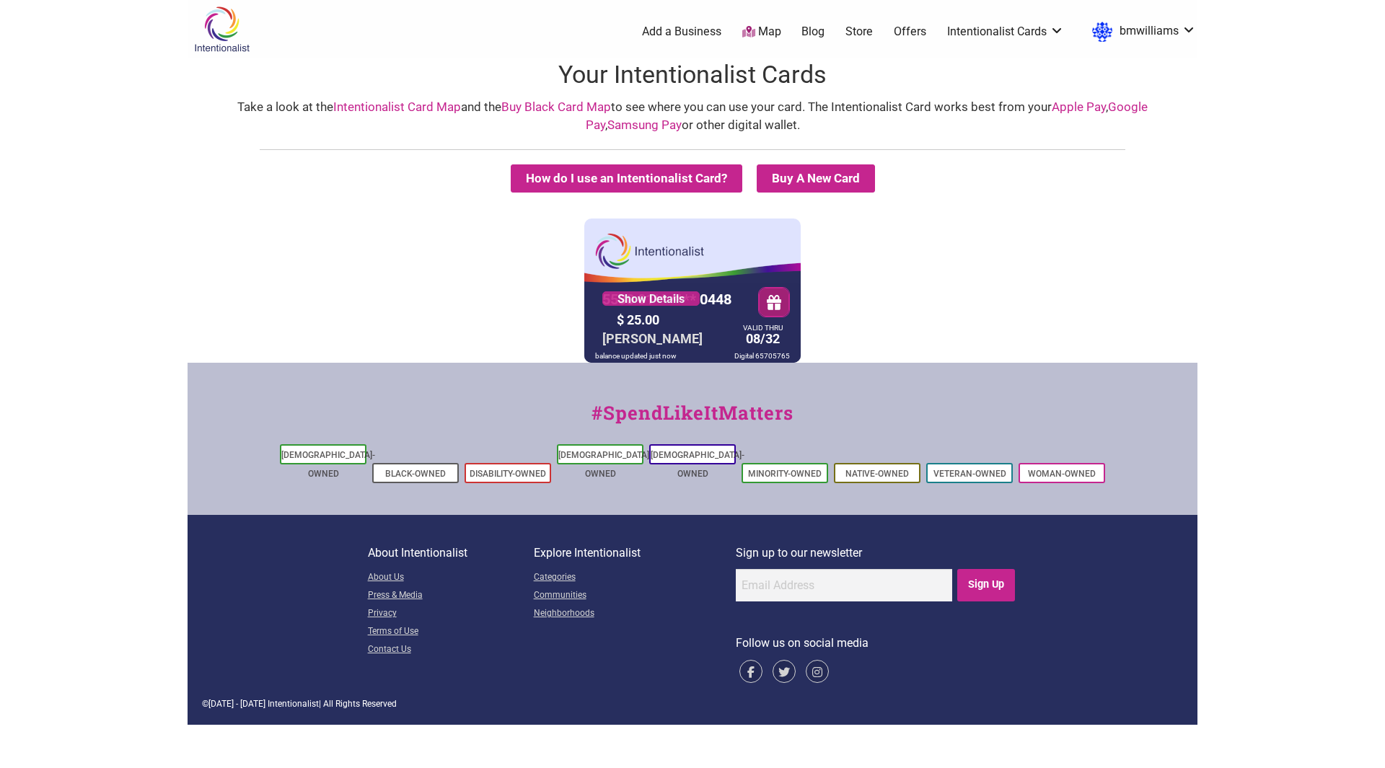
click at [773, 297] on button "button" at bounding box center [774, 302] width 32 height 30
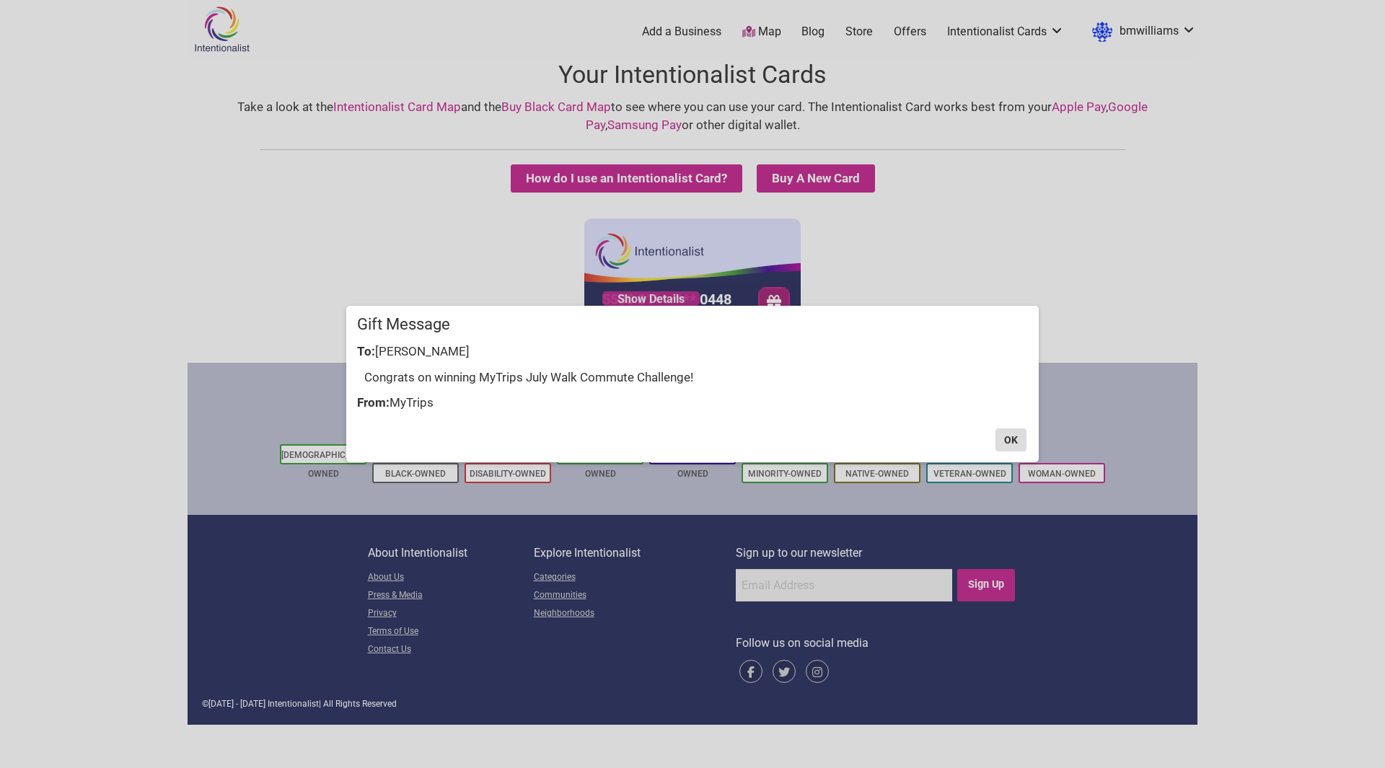
click at [1018, 438] on button "OK" at bounding box center [1011, 440] width 31 height 23
